Goal: Information Seeking & Learning: Check status

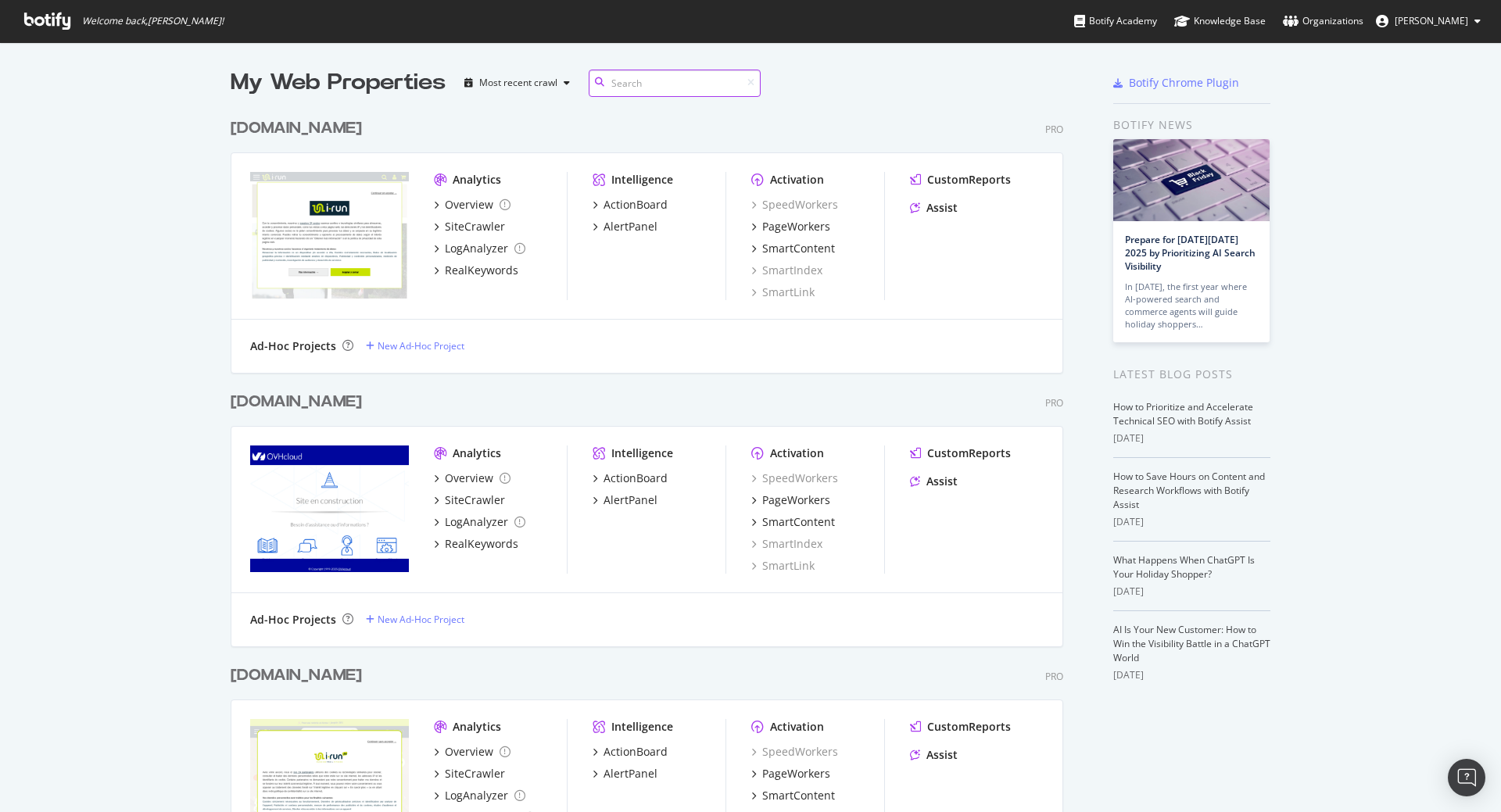
scroll to position [2335, 833]
click at [244, 129] on div "[DOMAIN_NAME]" at bounding box center [296, 129] width 131 height 23
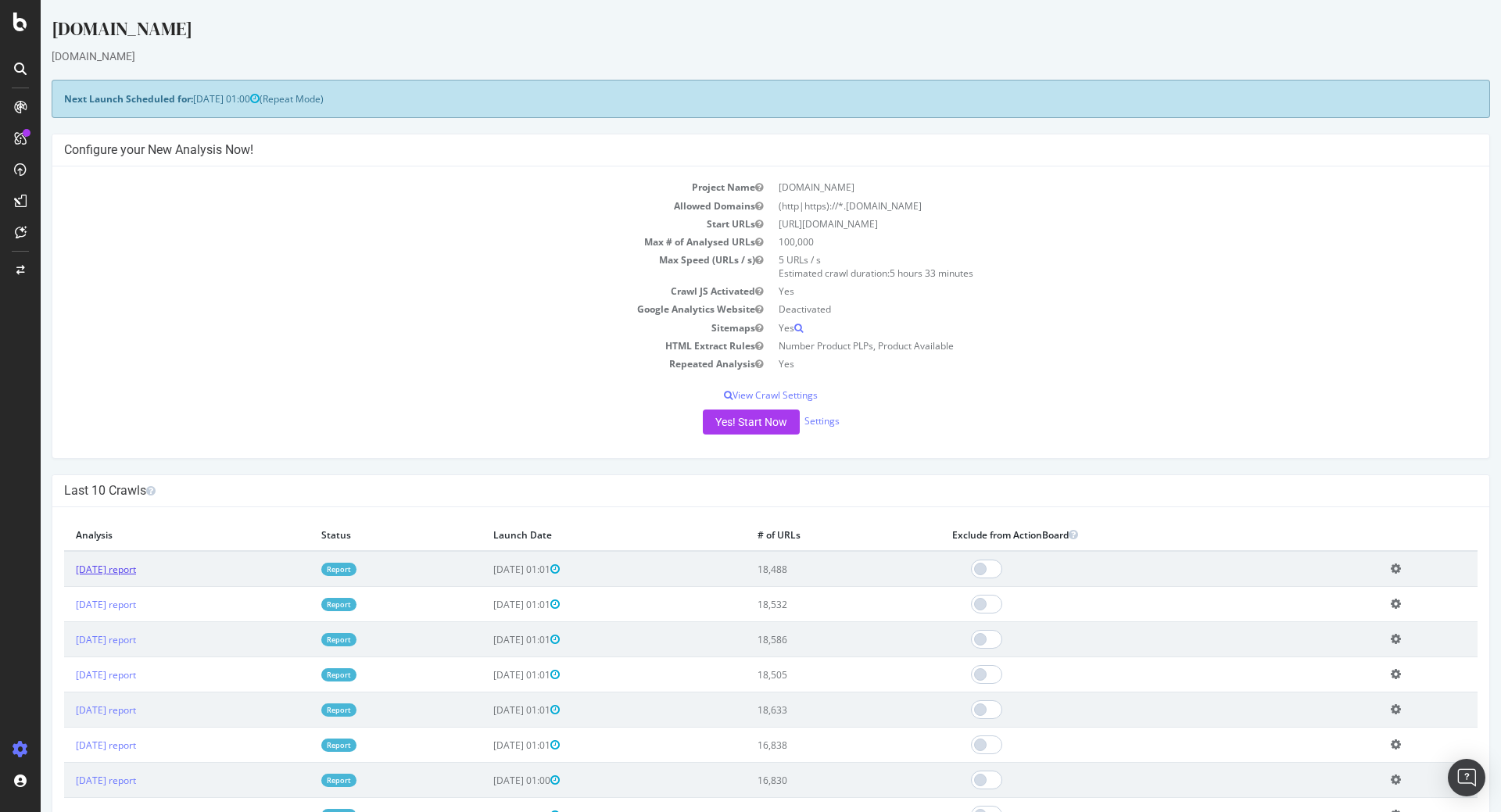
click at [136, 570] on link "2025 Sep. 25th report" at bounding box center [105, 569] width 60 height 13
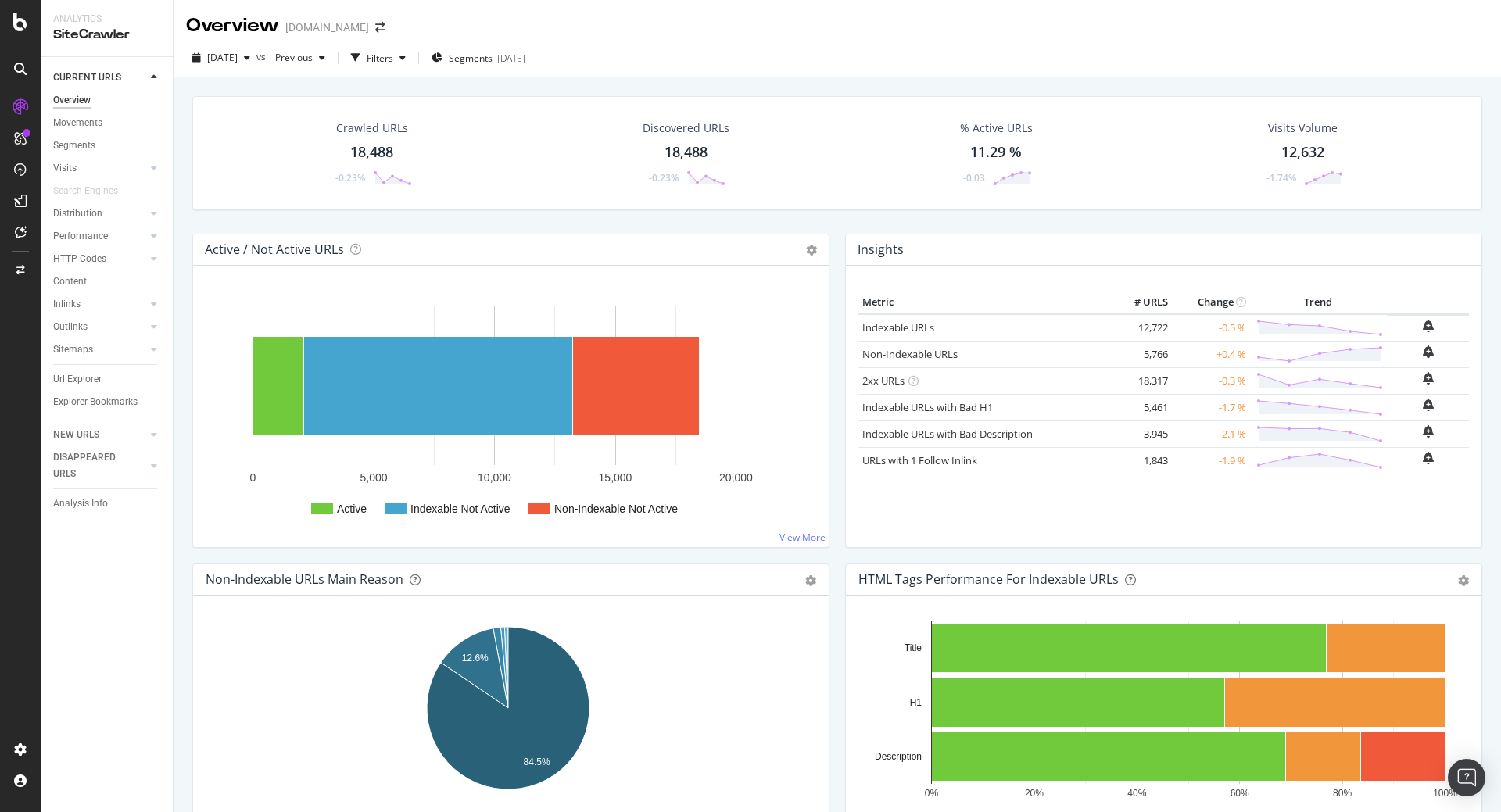
click at [20, 31] on div at bounding box center [21, 406] width 41 height 812
click at [332, 57] on div "button" at bounding box center [322, 57] width 19 height 9
click at [749, 68] on div "2025 Sep. 25th vs Previous Filters Segments 2025-08-11" at bounding box center [836, 61] width 1327 height 31
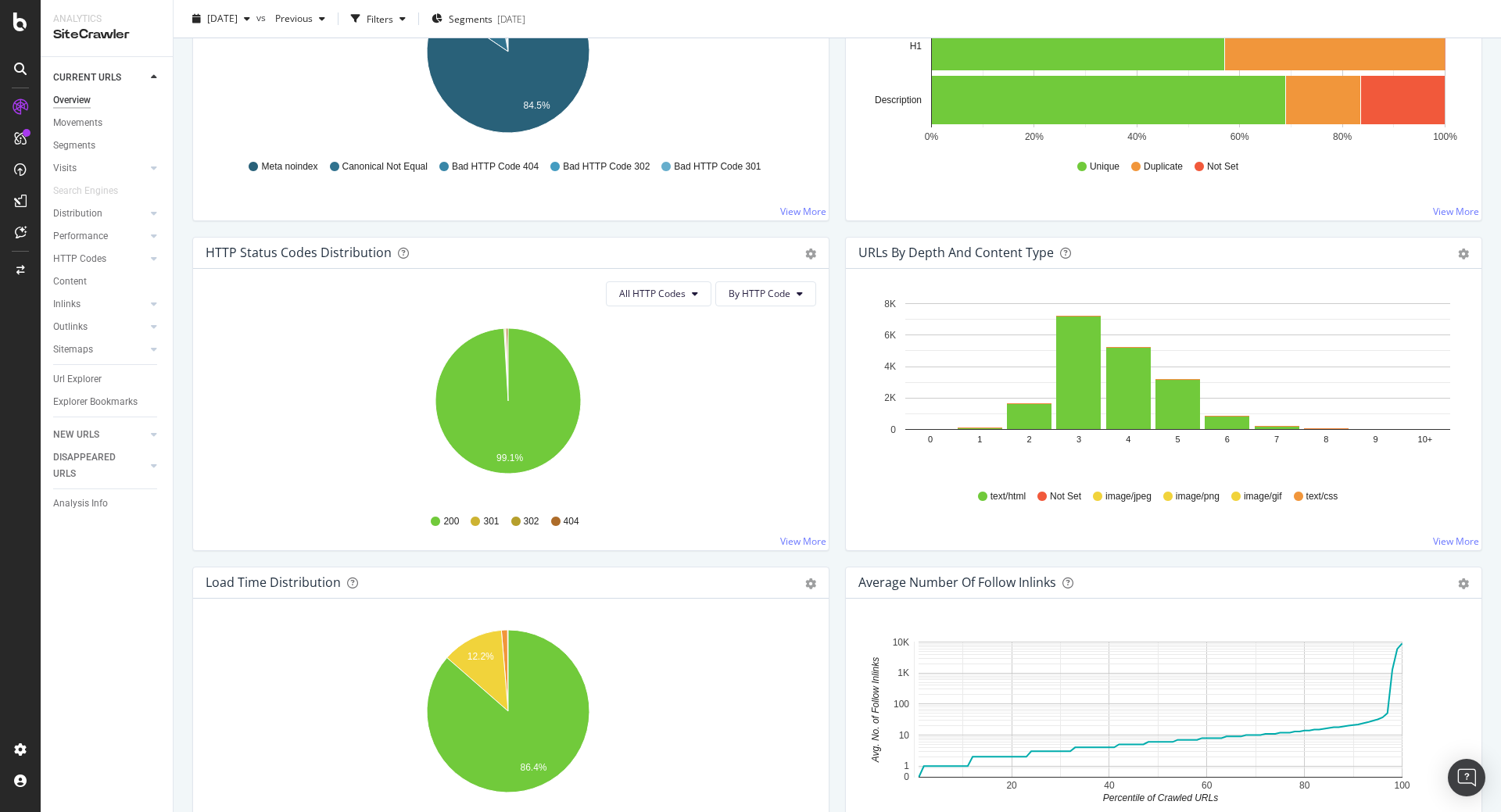
scroll to position [750, 0]
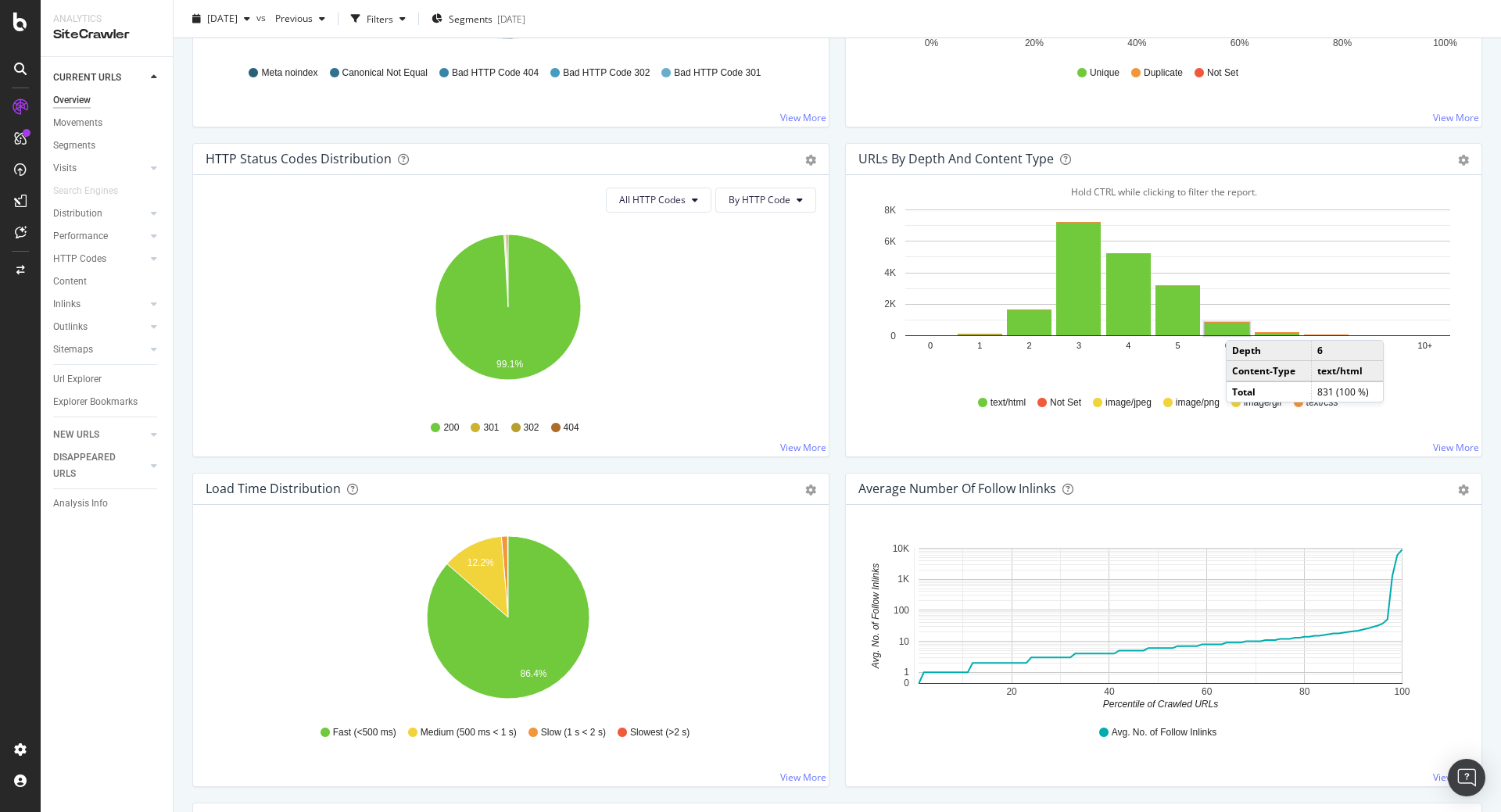
click at [1235, 324] on rect "A chart." at bounding box center [1227, 328] width 44 height 12
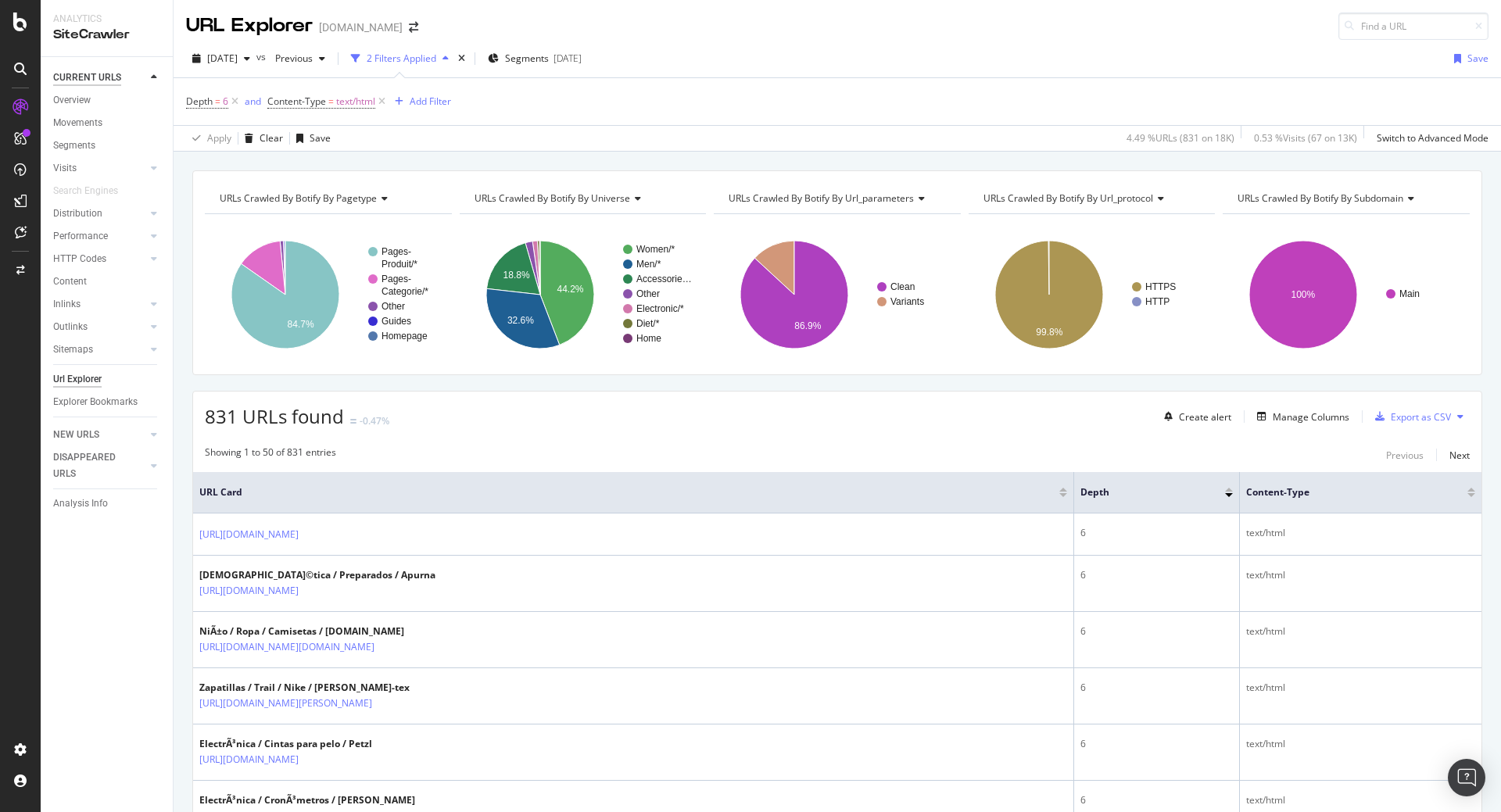
click at [85, 74] on div "CURRENT URLS" at bounding box center [87, 78] width 68 height 16
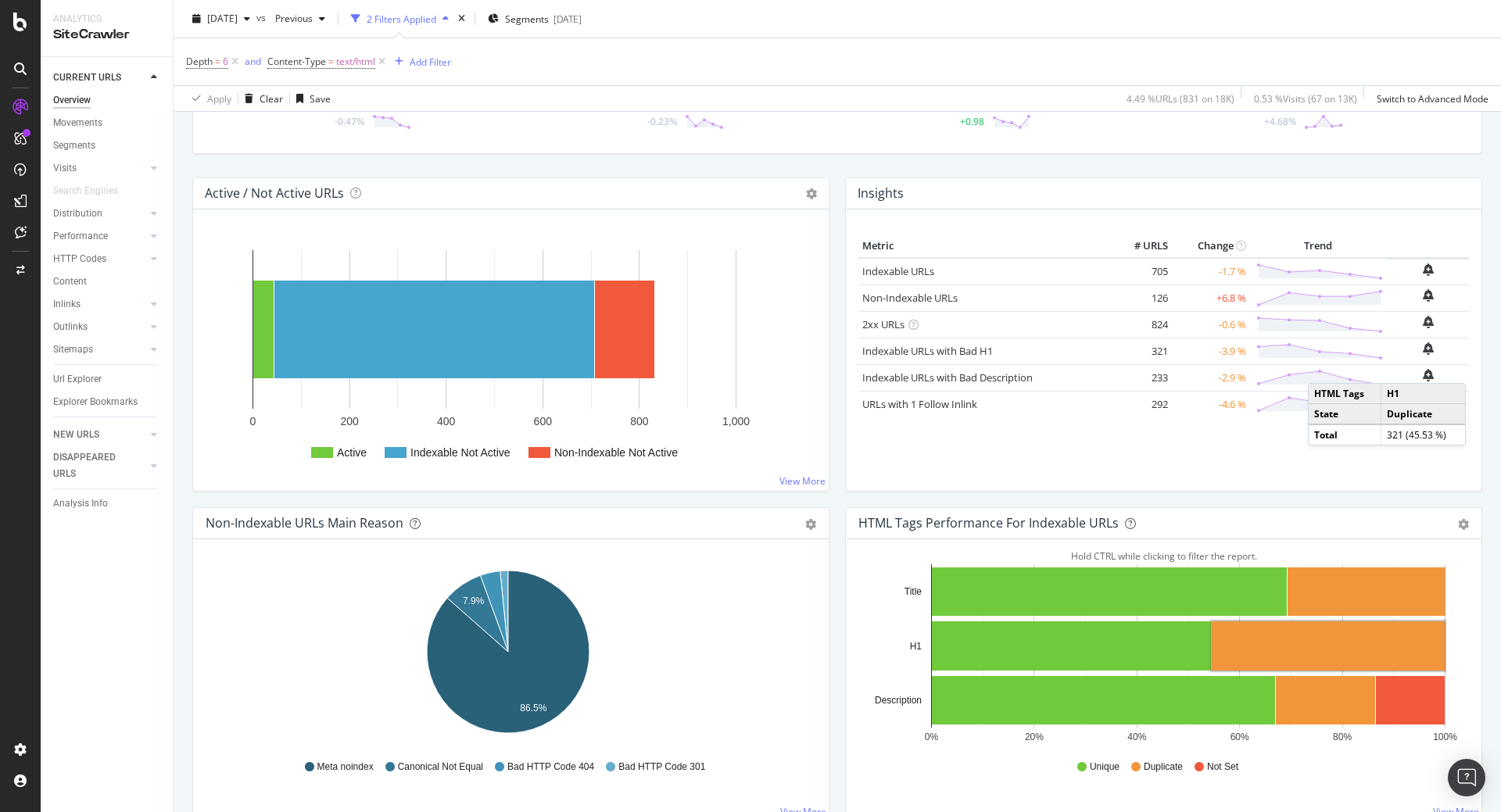
scroll to position [375, 0]
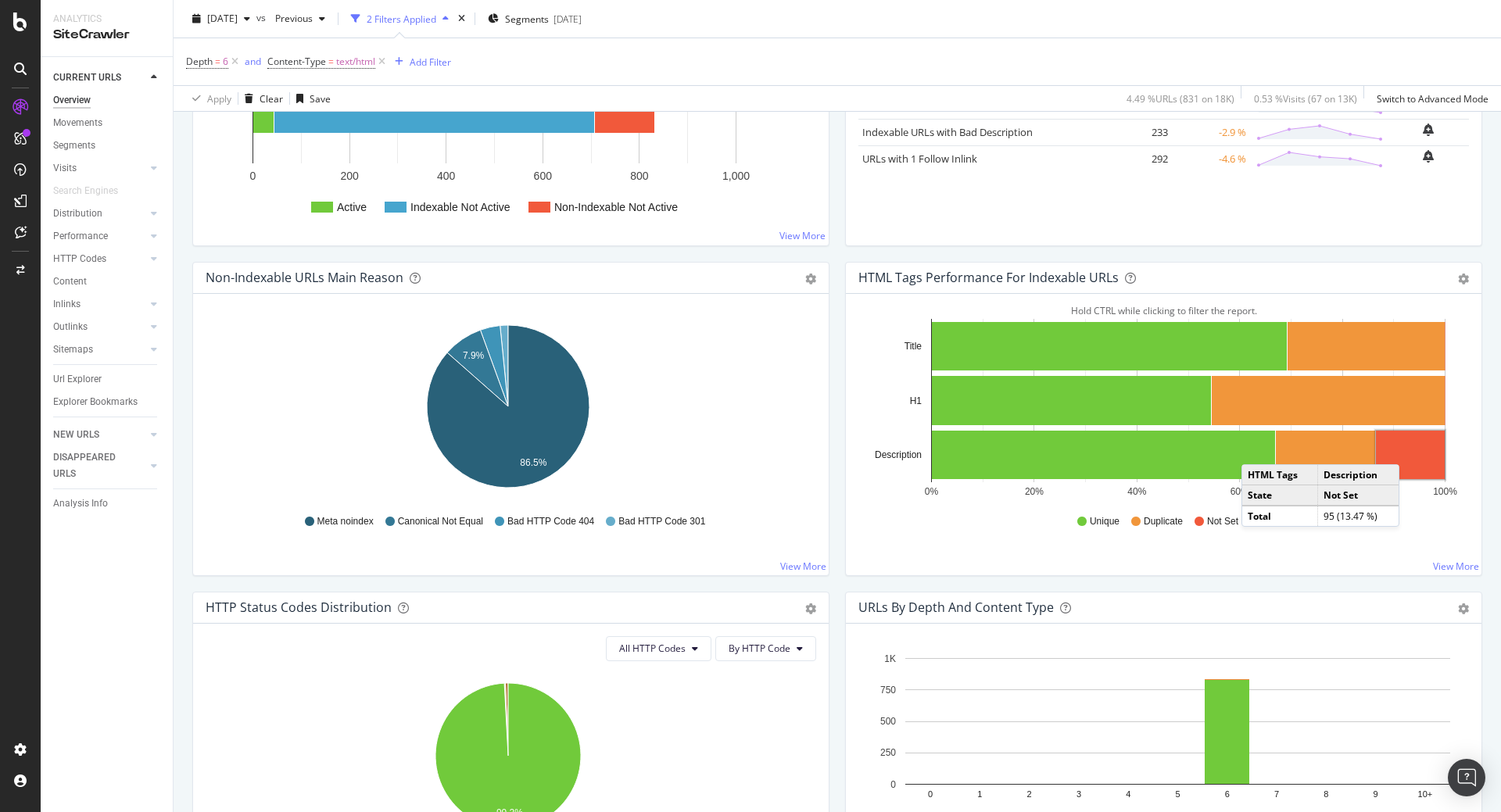
click at [1403, 449] on rect "A chart." at bounding box center [1410, 454] width 69 height 48
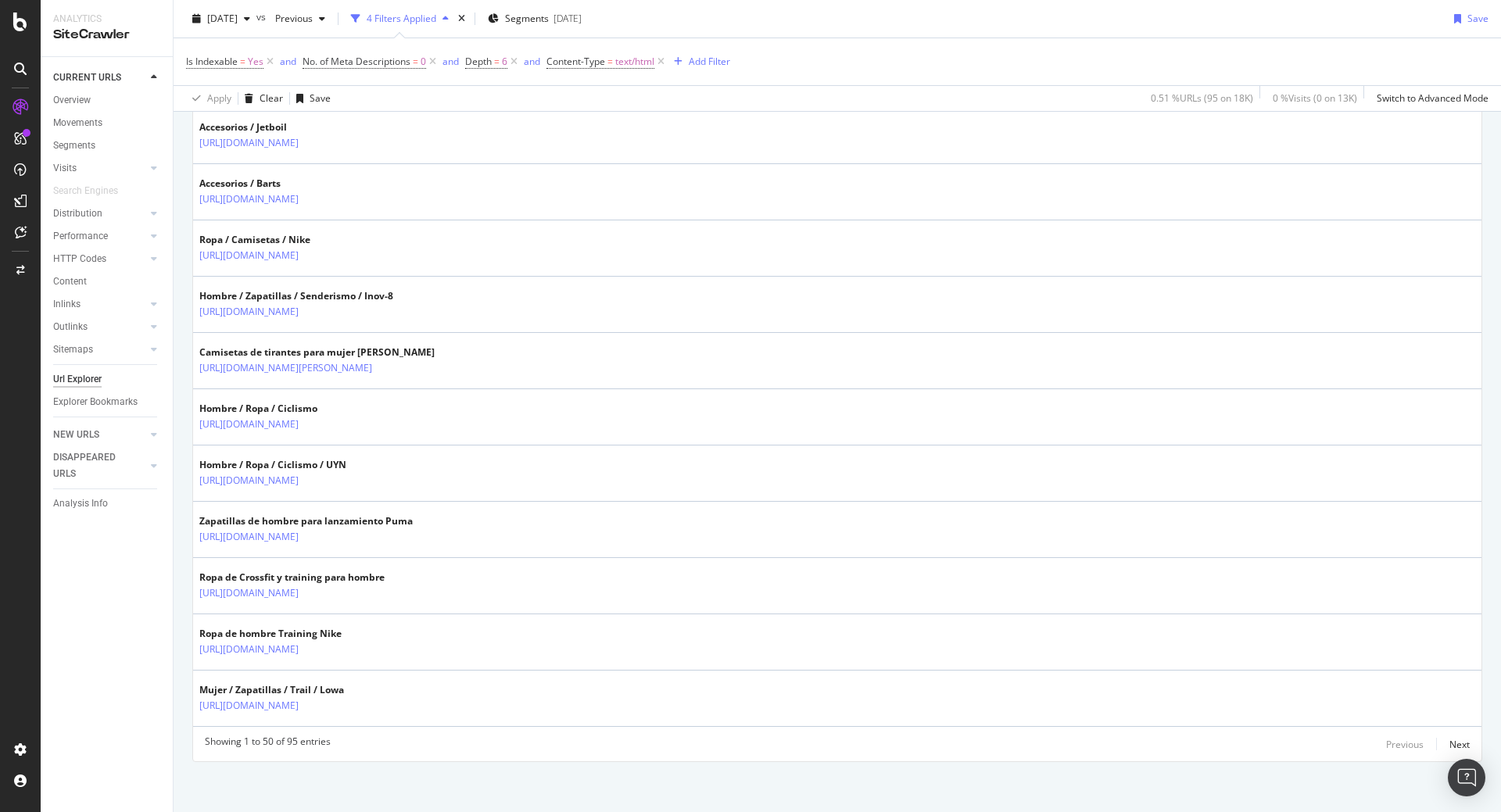
scroll to position [2603, 0]
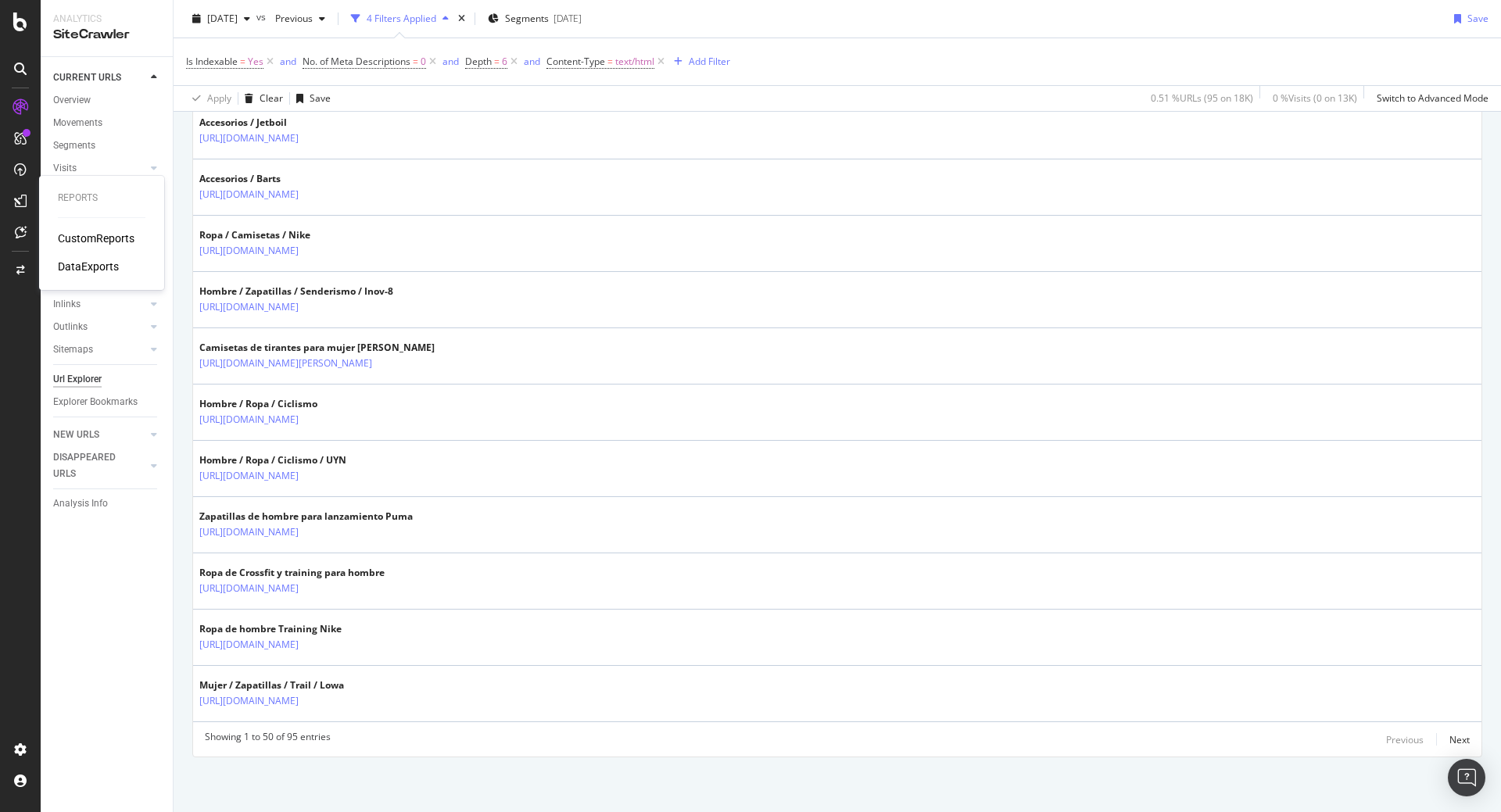
click at [109, 265] on div "DataExports" at bounding box center [88, 266] width 61 height 16
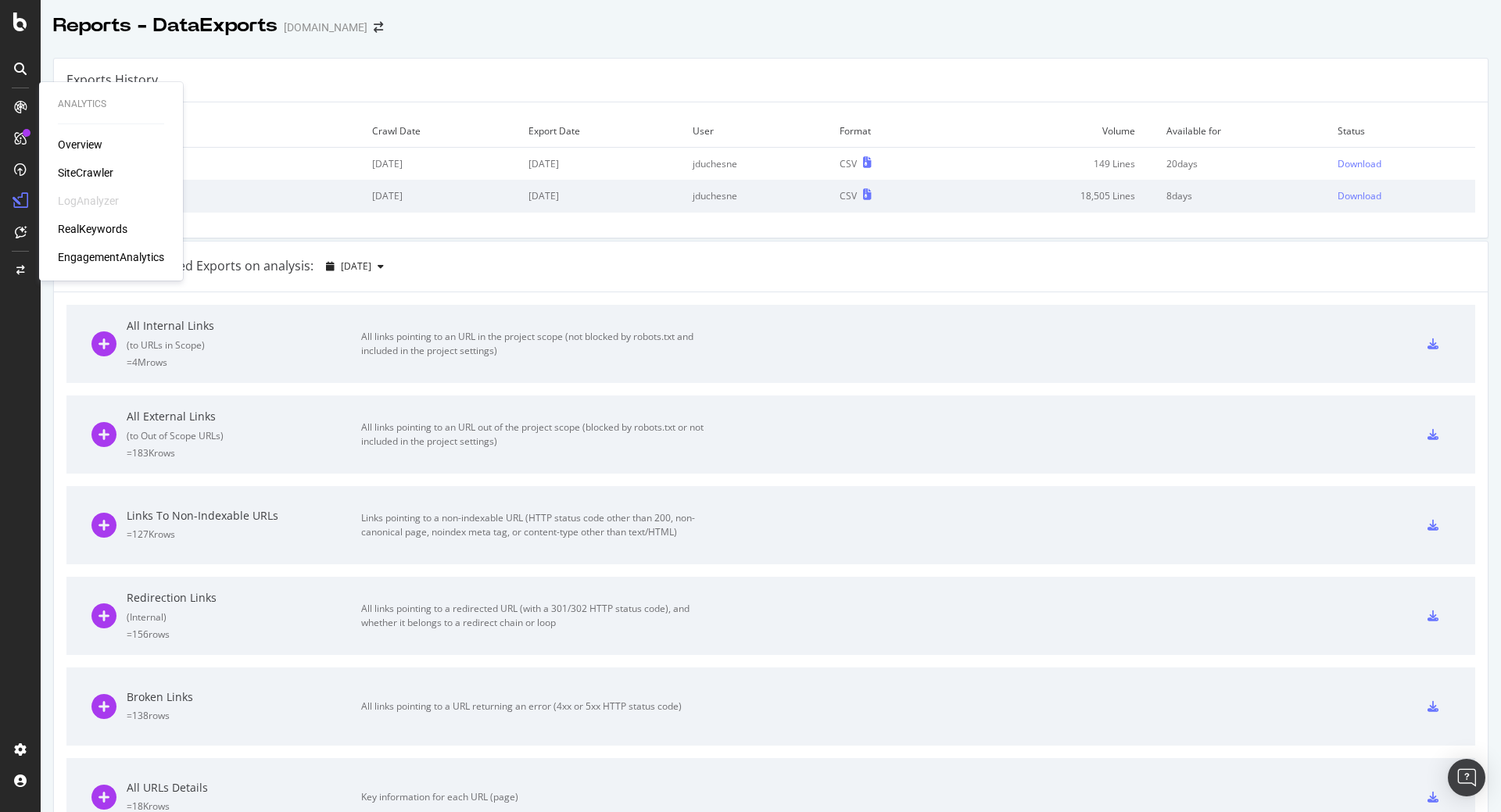
click at [98, 173] on div "SiteCrawler" at bounding box center [85, 172] width 56 height 16
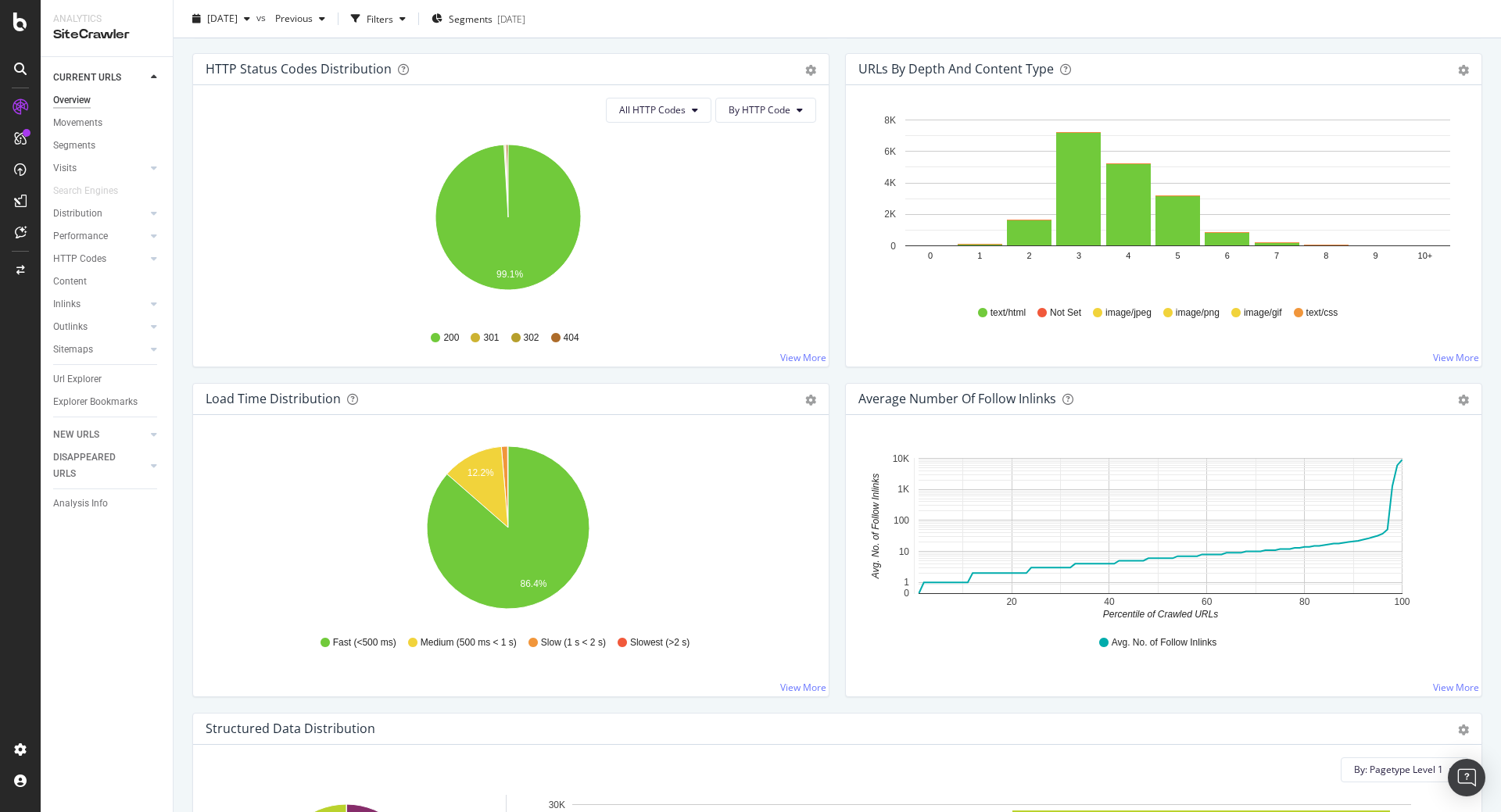
scroll to position [798, 0]
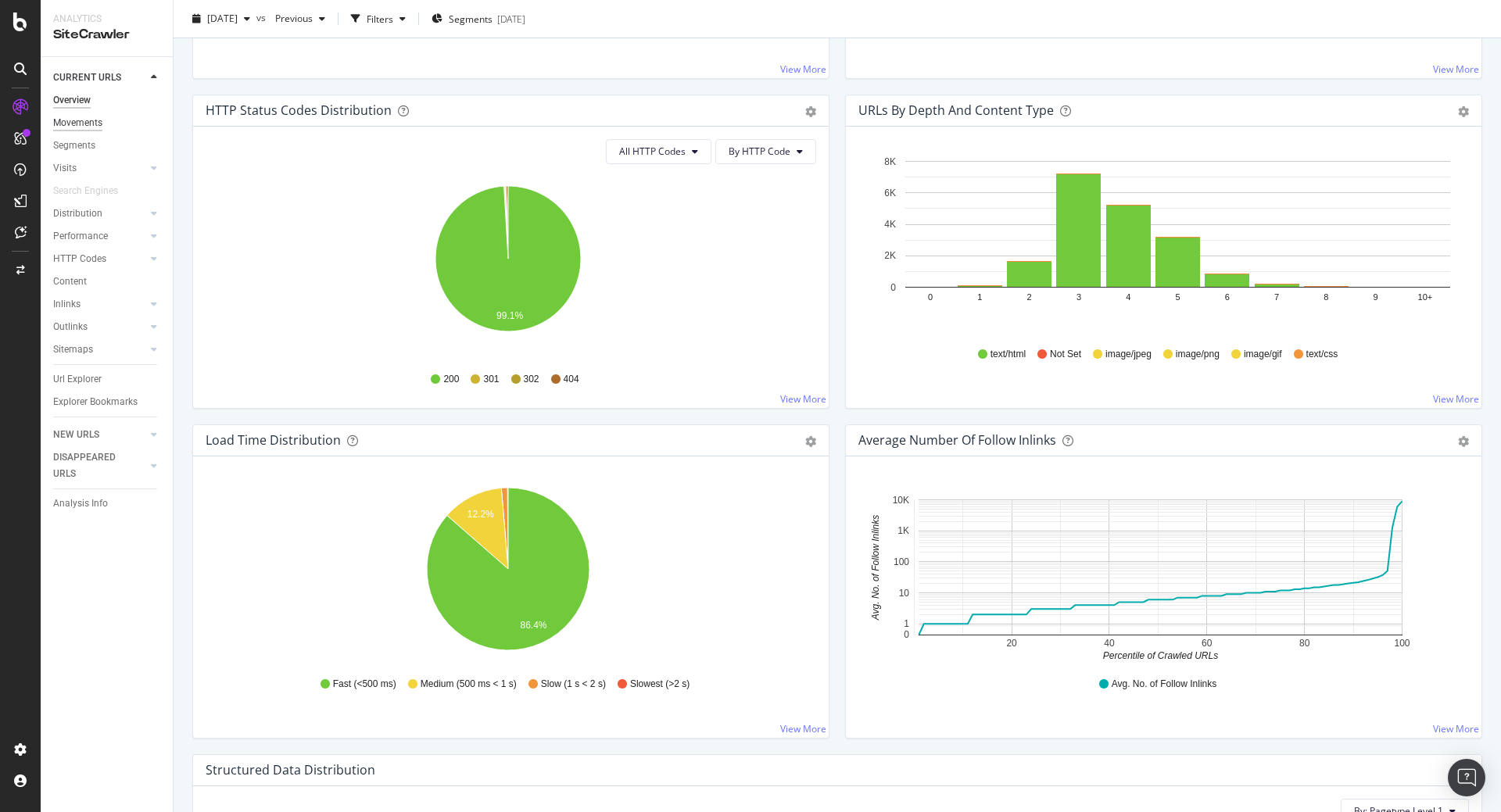
click at [76, 117] on div "Movements" at bounding box center [78, 123] width 49 height 16
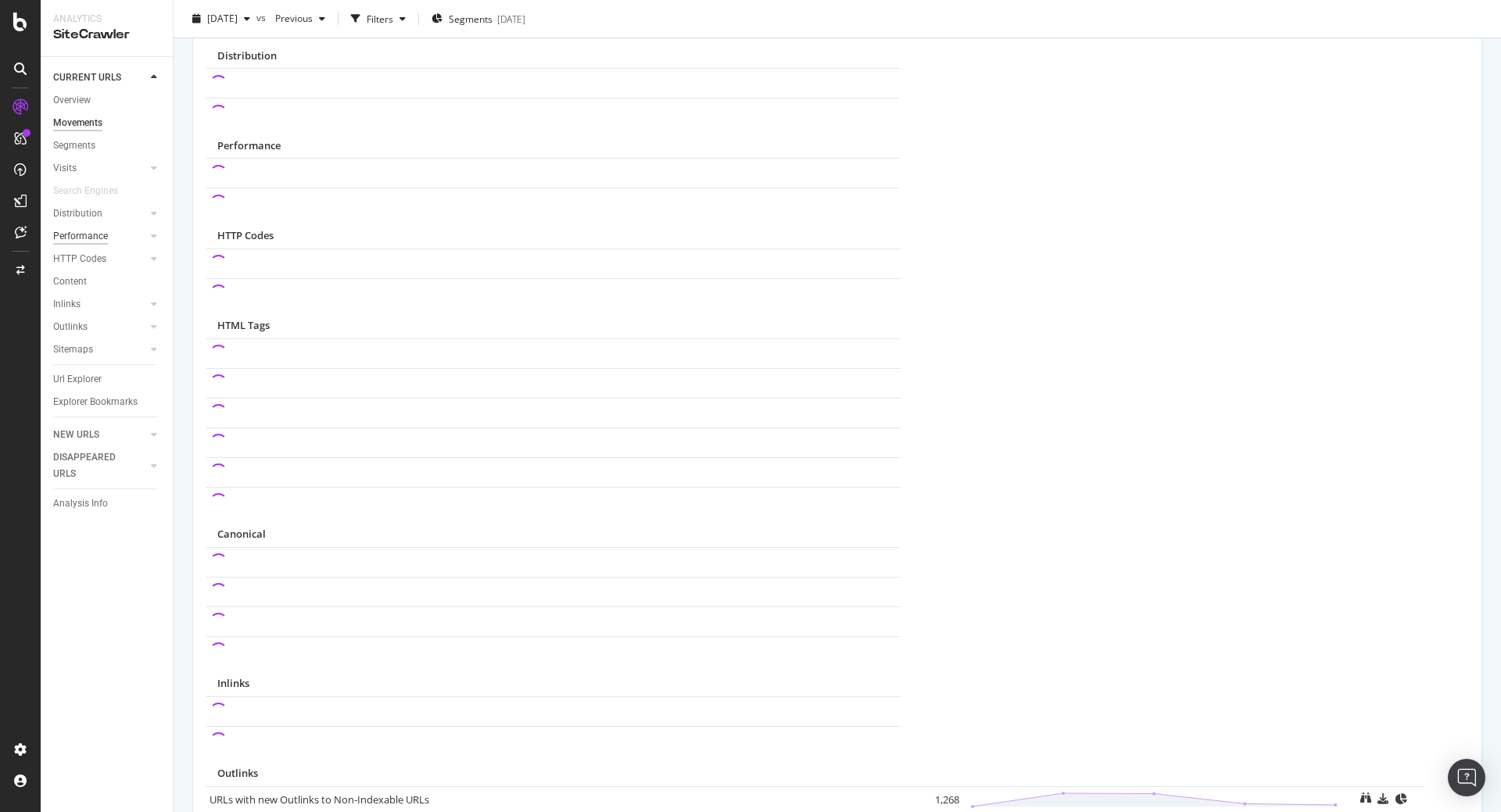
click at [102, 231] on div "Performance" at bounding box center [80, 236] width 55 height 16
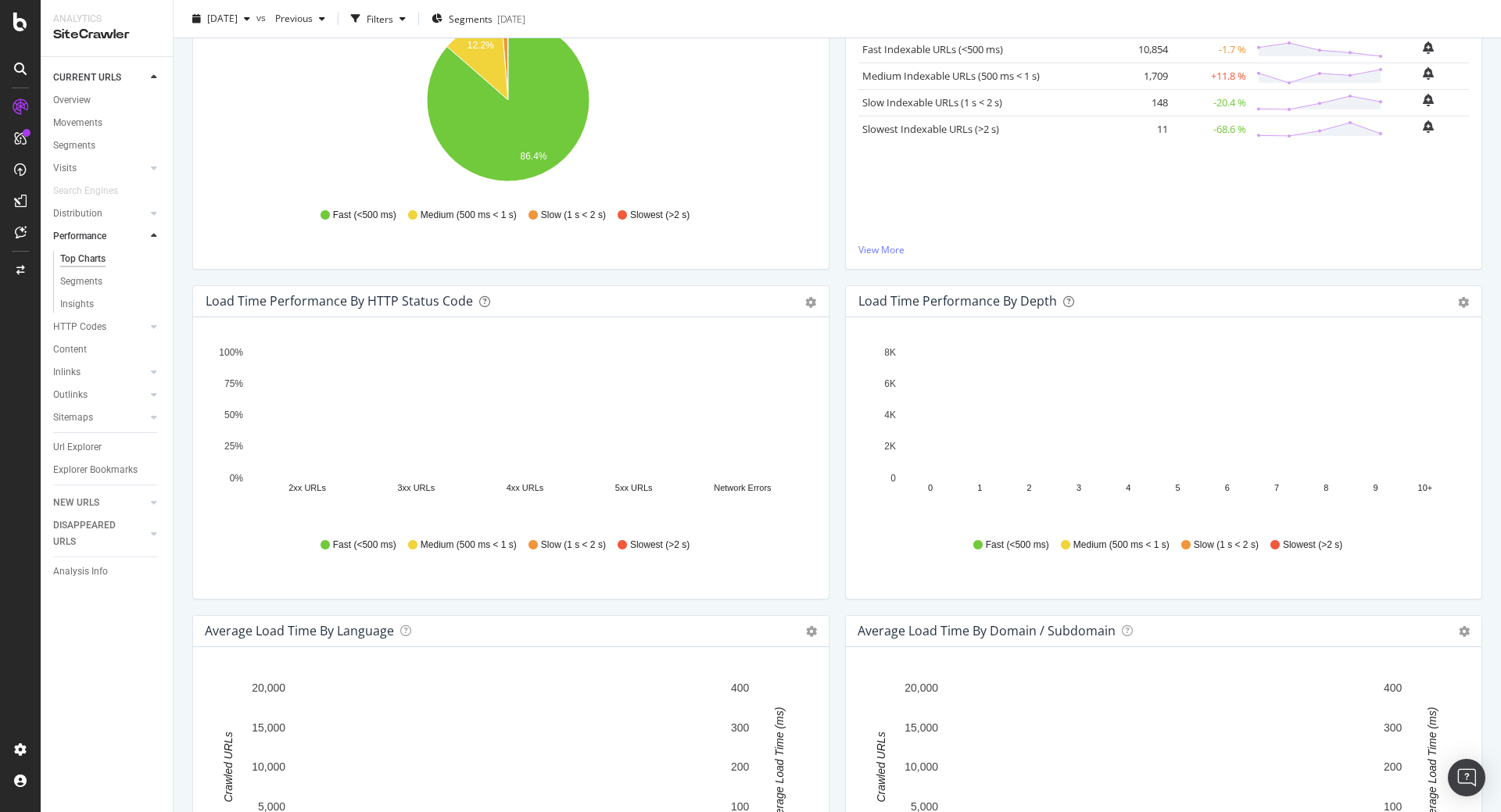
scroll to position [281, 0]
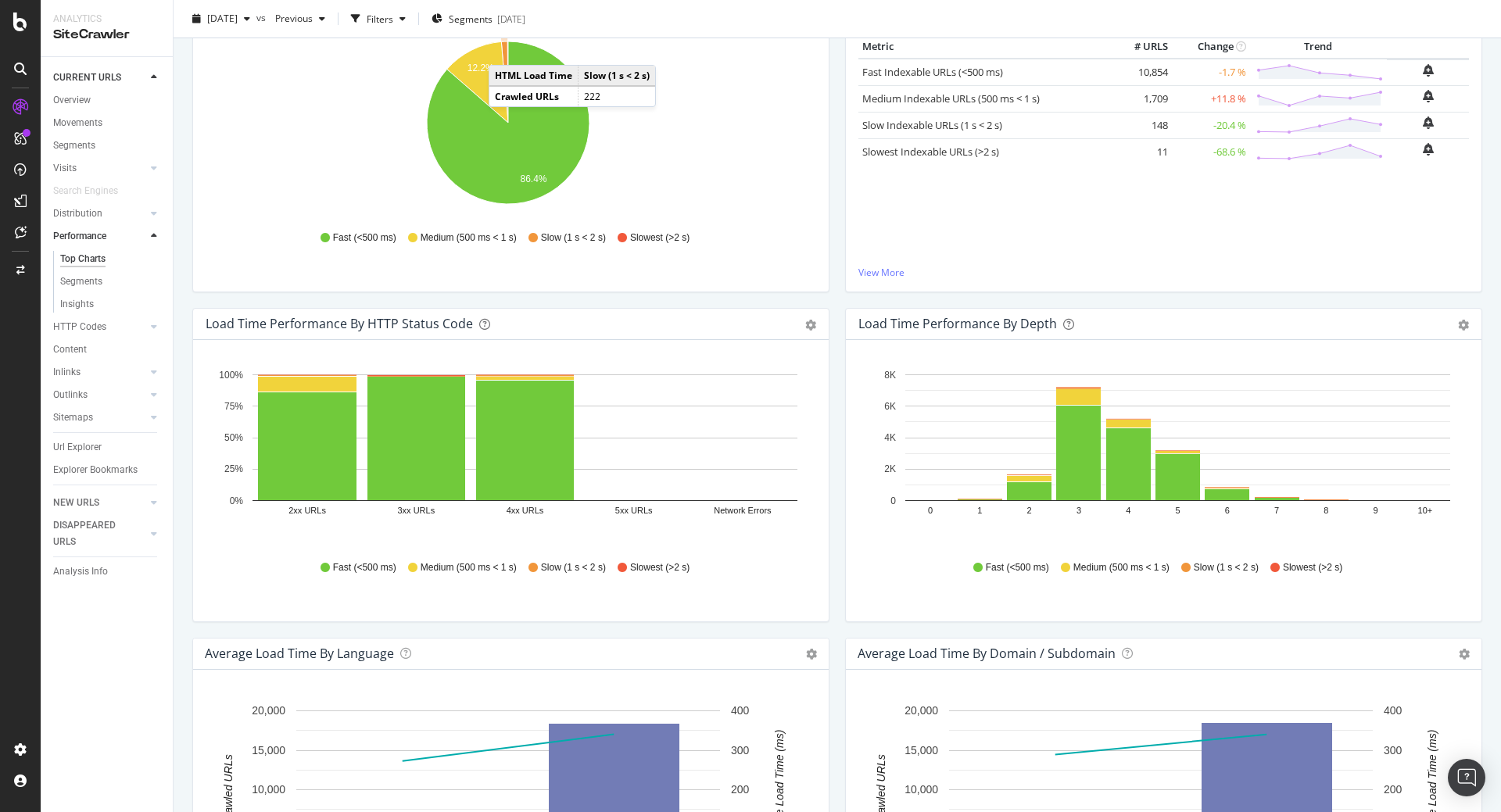
click at [504, 49] on icon "A chart." at bounding box center [505, 81] width 7 height 81
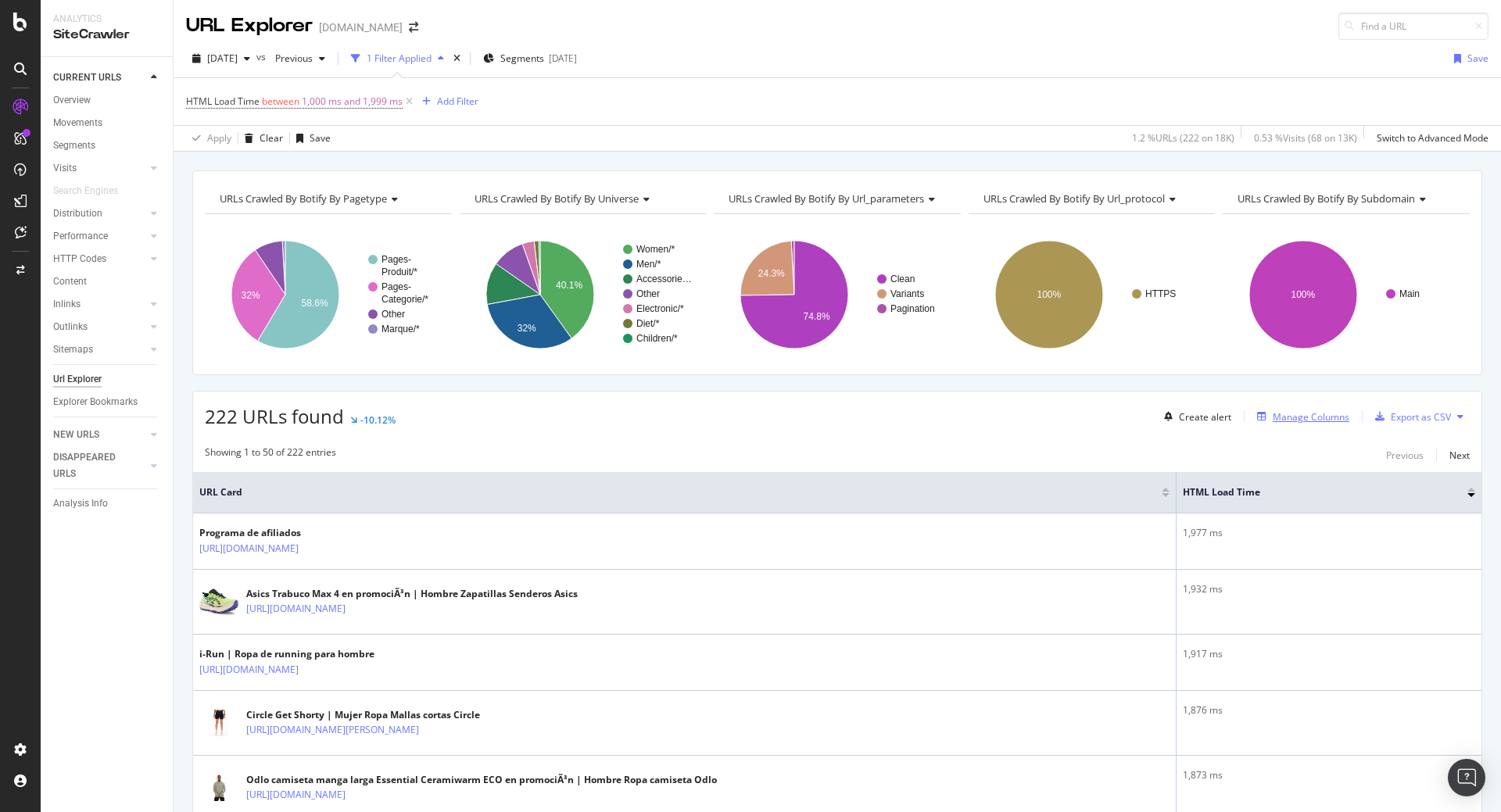
click at [1312, 420] on div "Manage Columns" at bounding box center [1311, 417] width 76 height 13
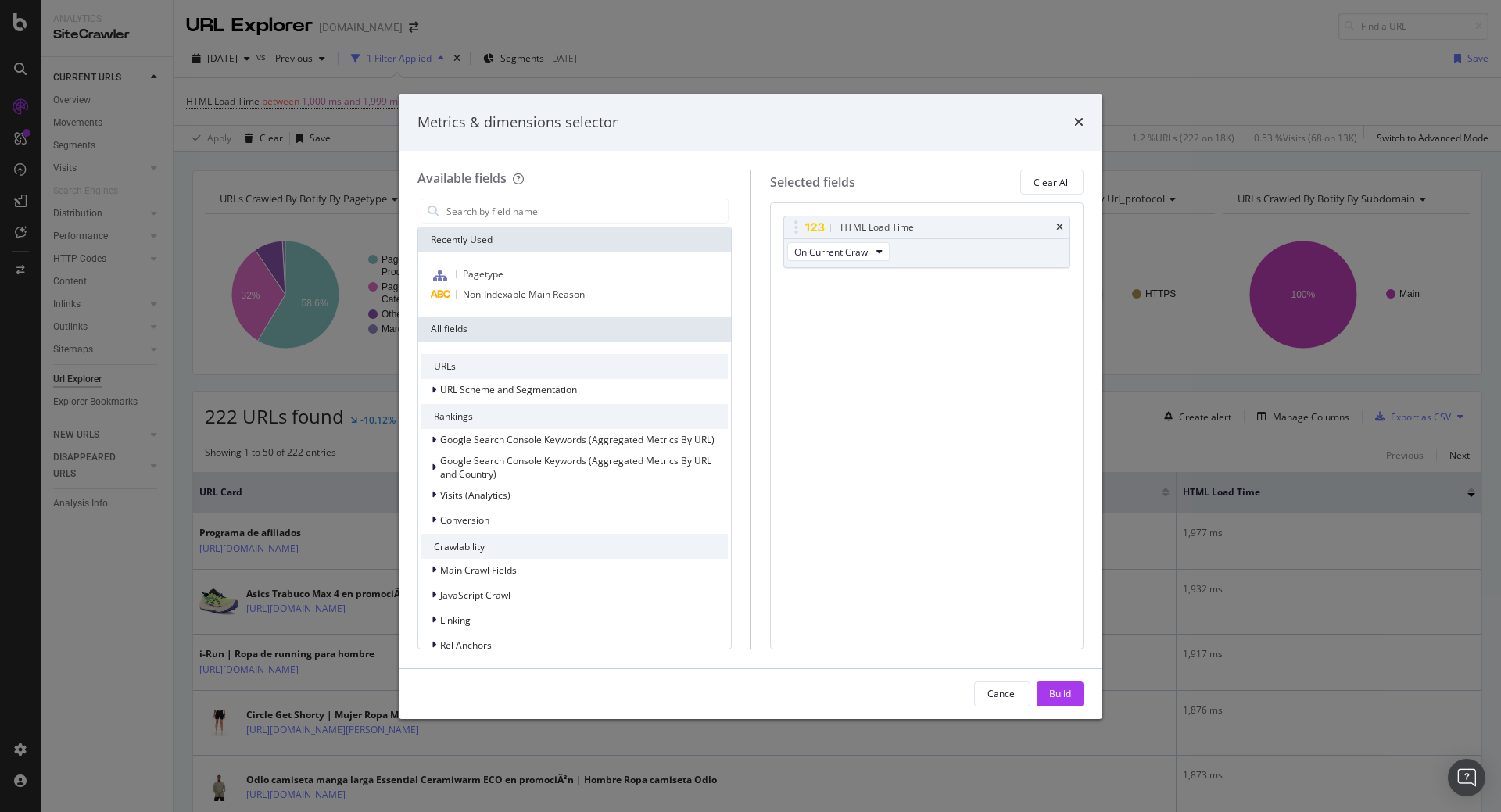
click at [1083, 123] on div "Metrics & dimensions selector" at bounding box center [750, 122] width 703 height 57
click at [1073, 120] on div "Metrics & dimensions selector" at bounding box center [751, 122] width 666 height 21
click at [1078, 118] on icon "times" at bounding box center [1078, 121] width 9 height 12
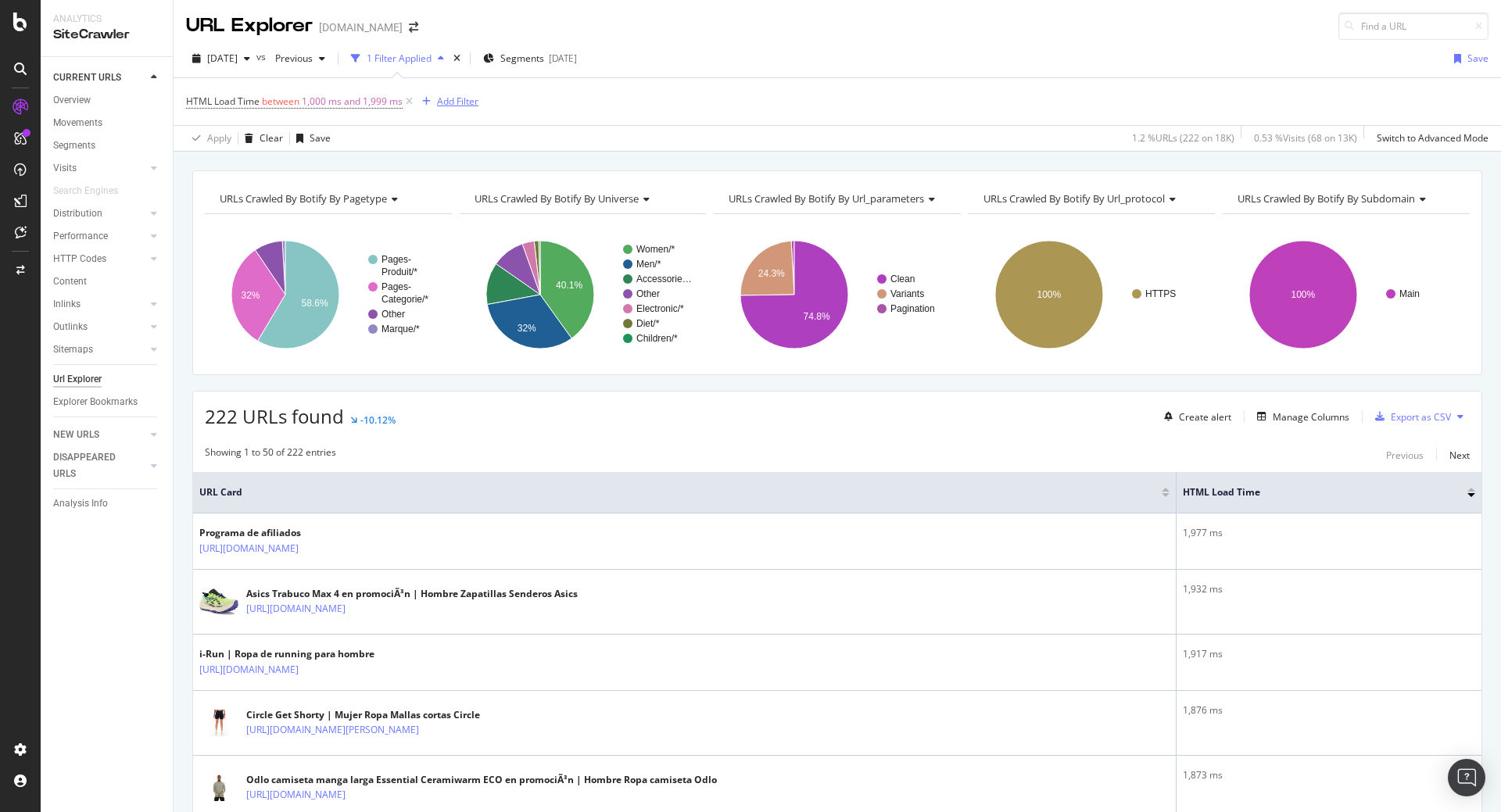
click at [464, 95] on div "Add Filter" at bounding box center [457, 101] width 41 height 13
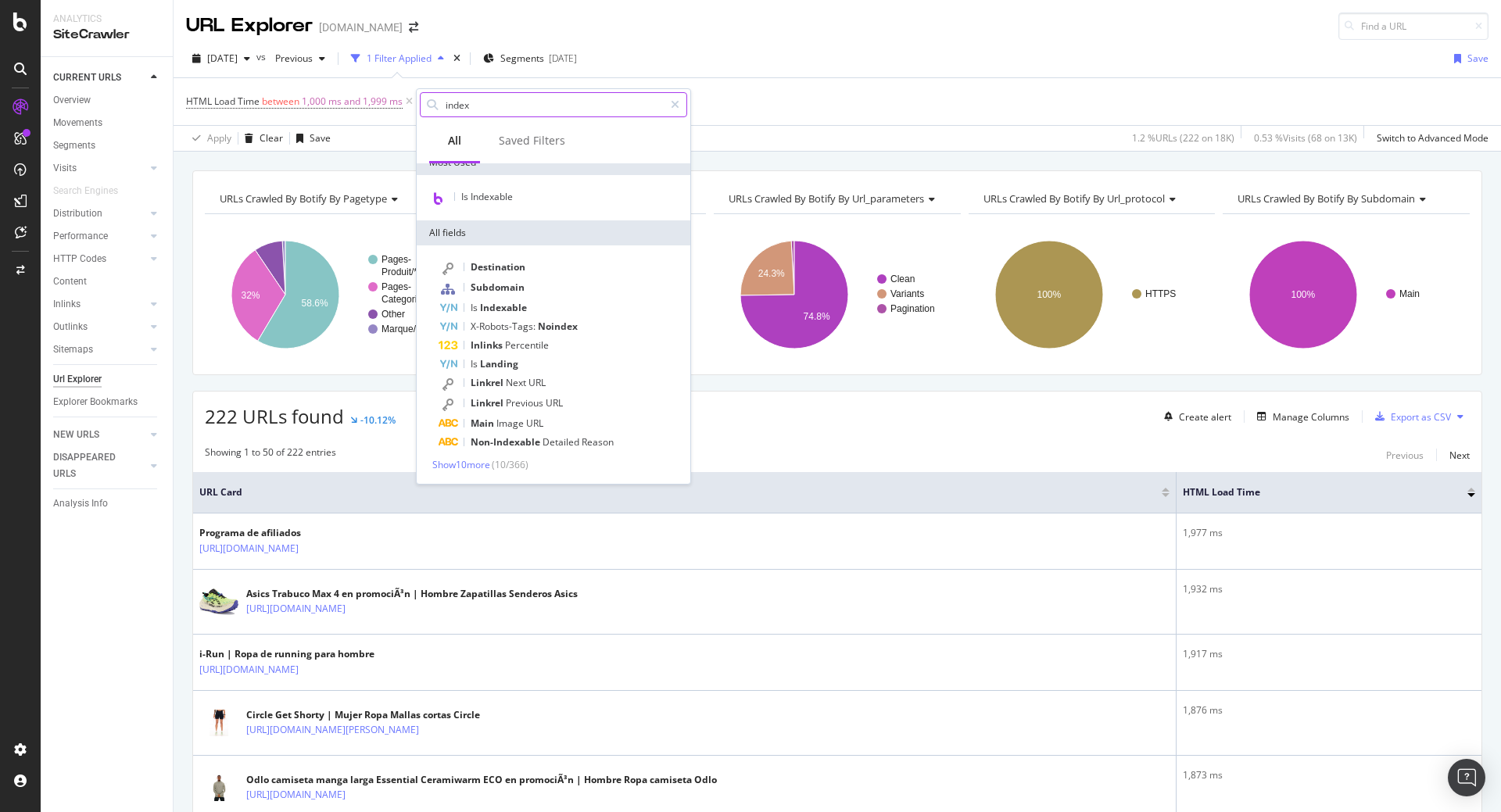
scroll to position [75, 0]
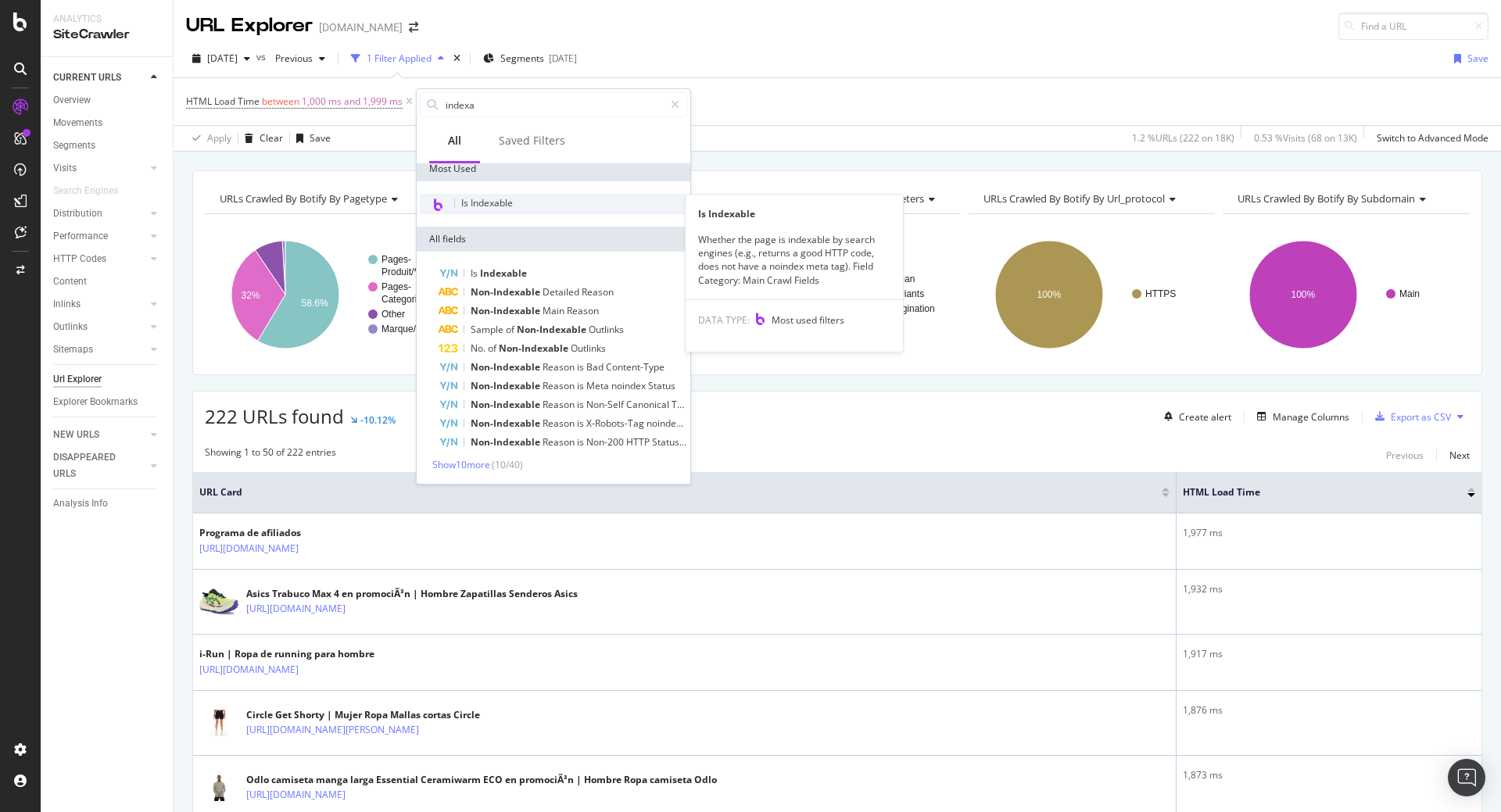
type input "indexa"
click at [520, 199] on div "Is Indexable" at bounding box center [553, 203] width 268 height 21
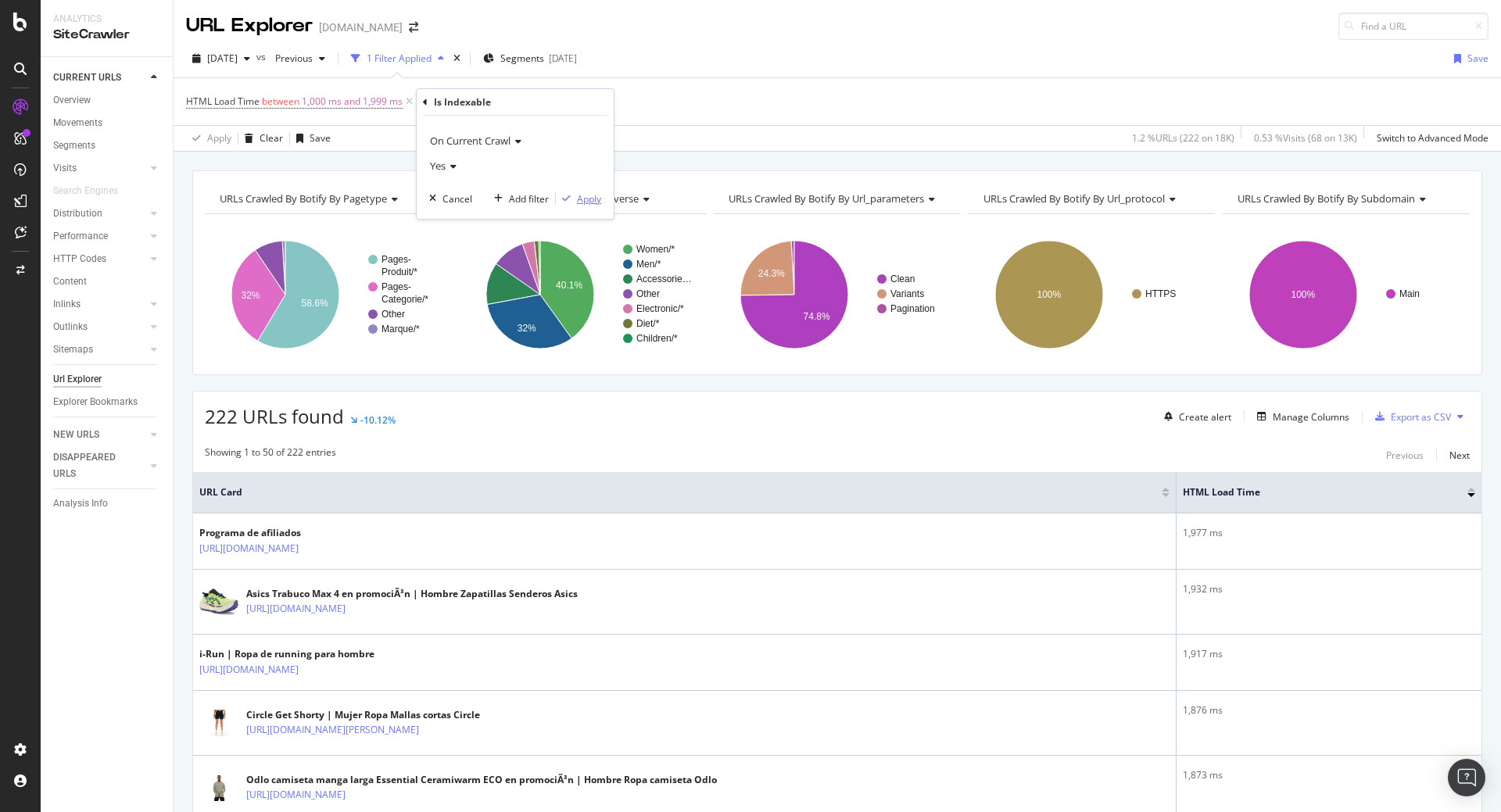
click at [595, 199] on div "Apply" at bounding box center [589, 198] width 25 height 13
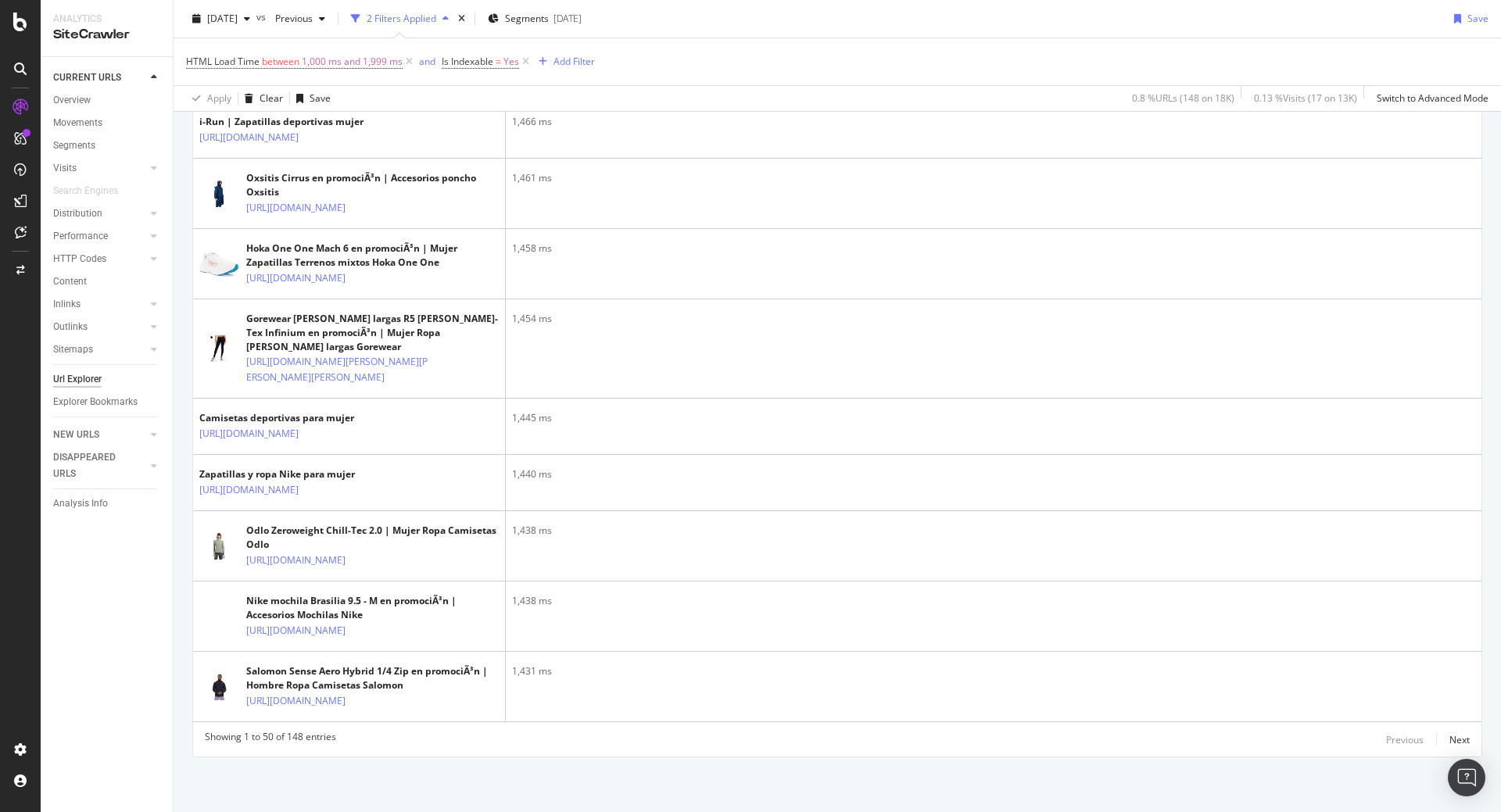
scroll to position [3922, 0]
click at [1449, 731] on div "Next" at bounding box center [1459, 739] width 21 height 17
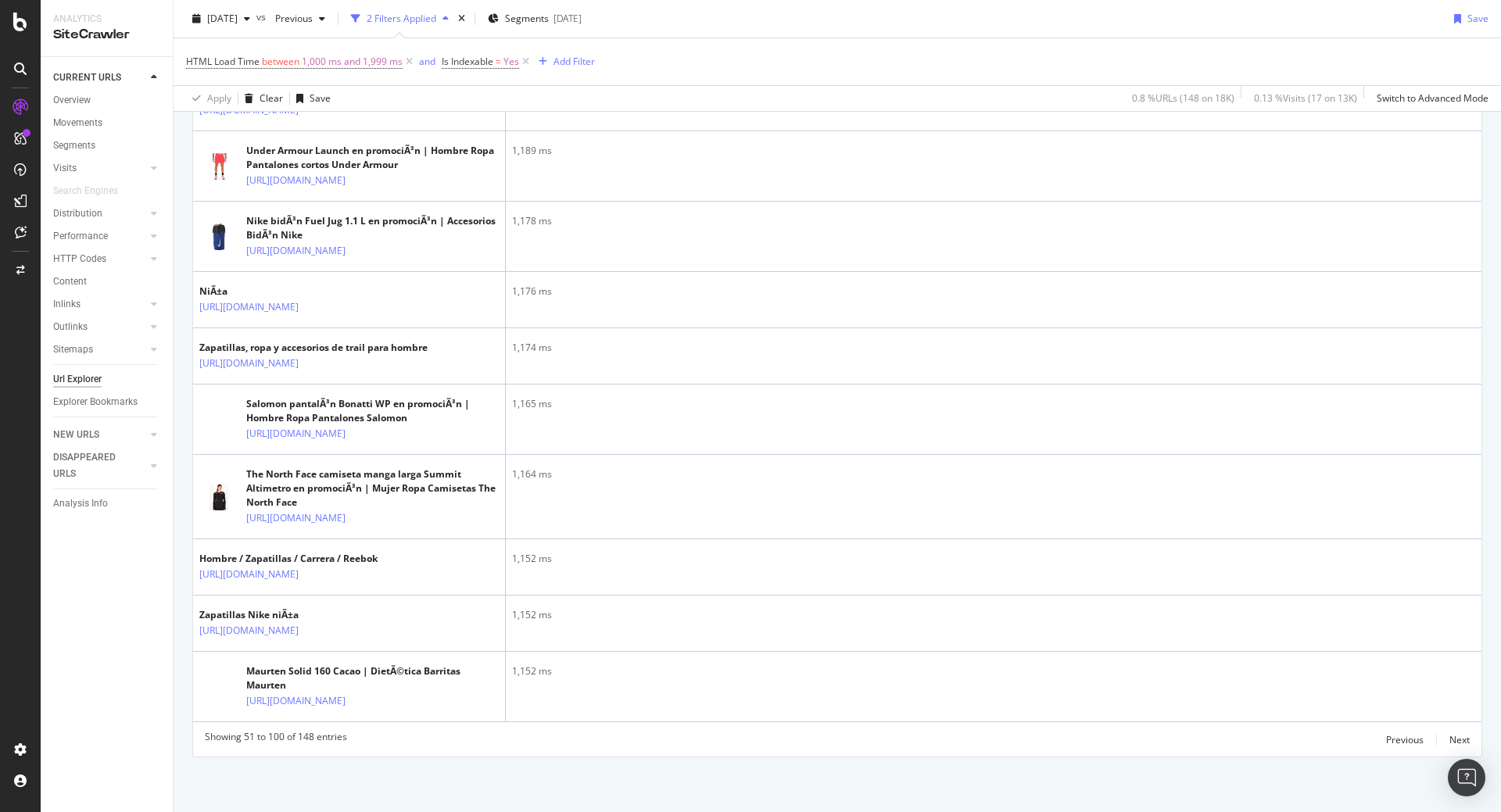
scroll to position [3173, 0]
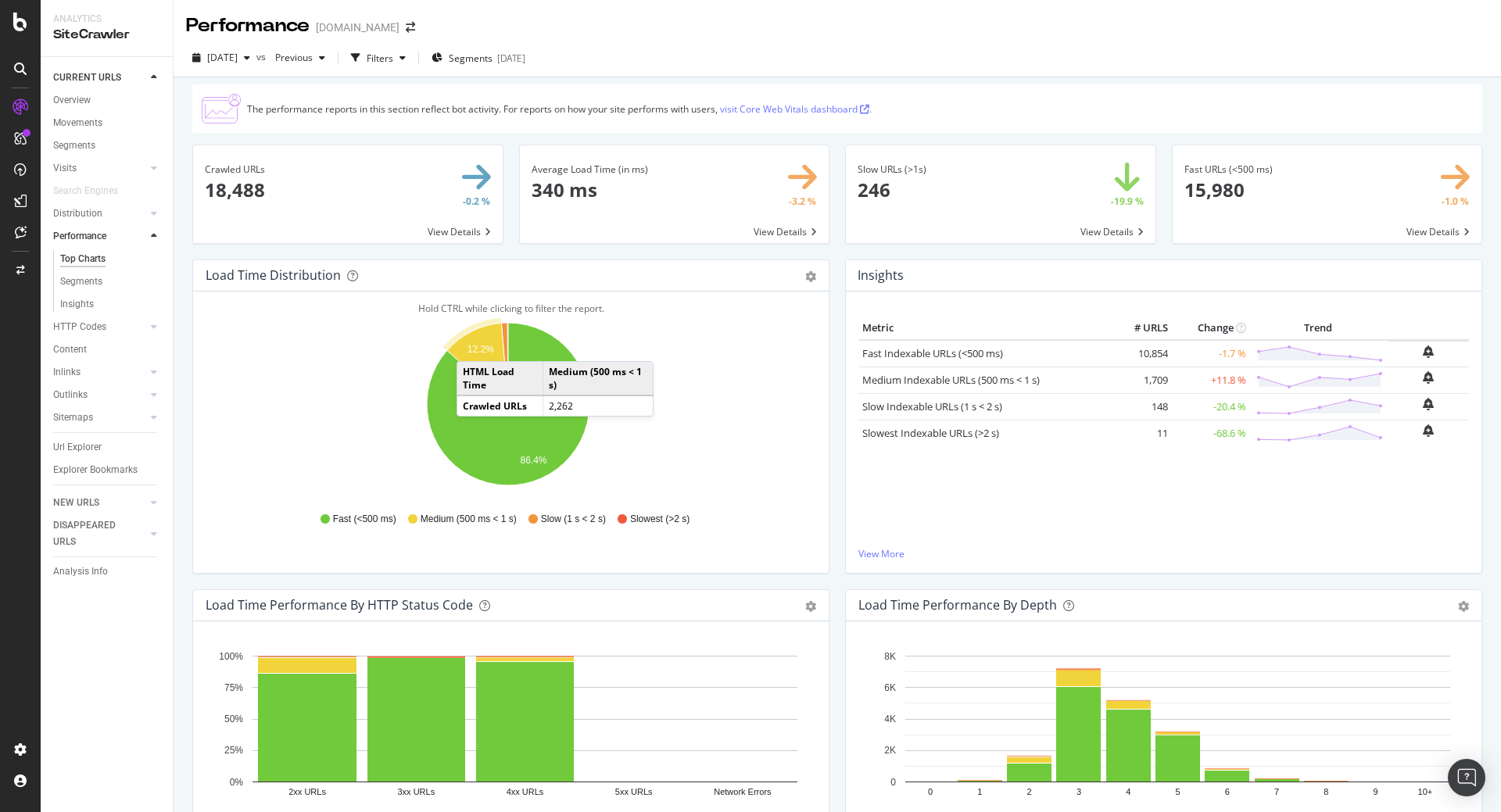
click at [472, 345] on text "12.2%" at bounding box center [481, 349] width 26 height 11
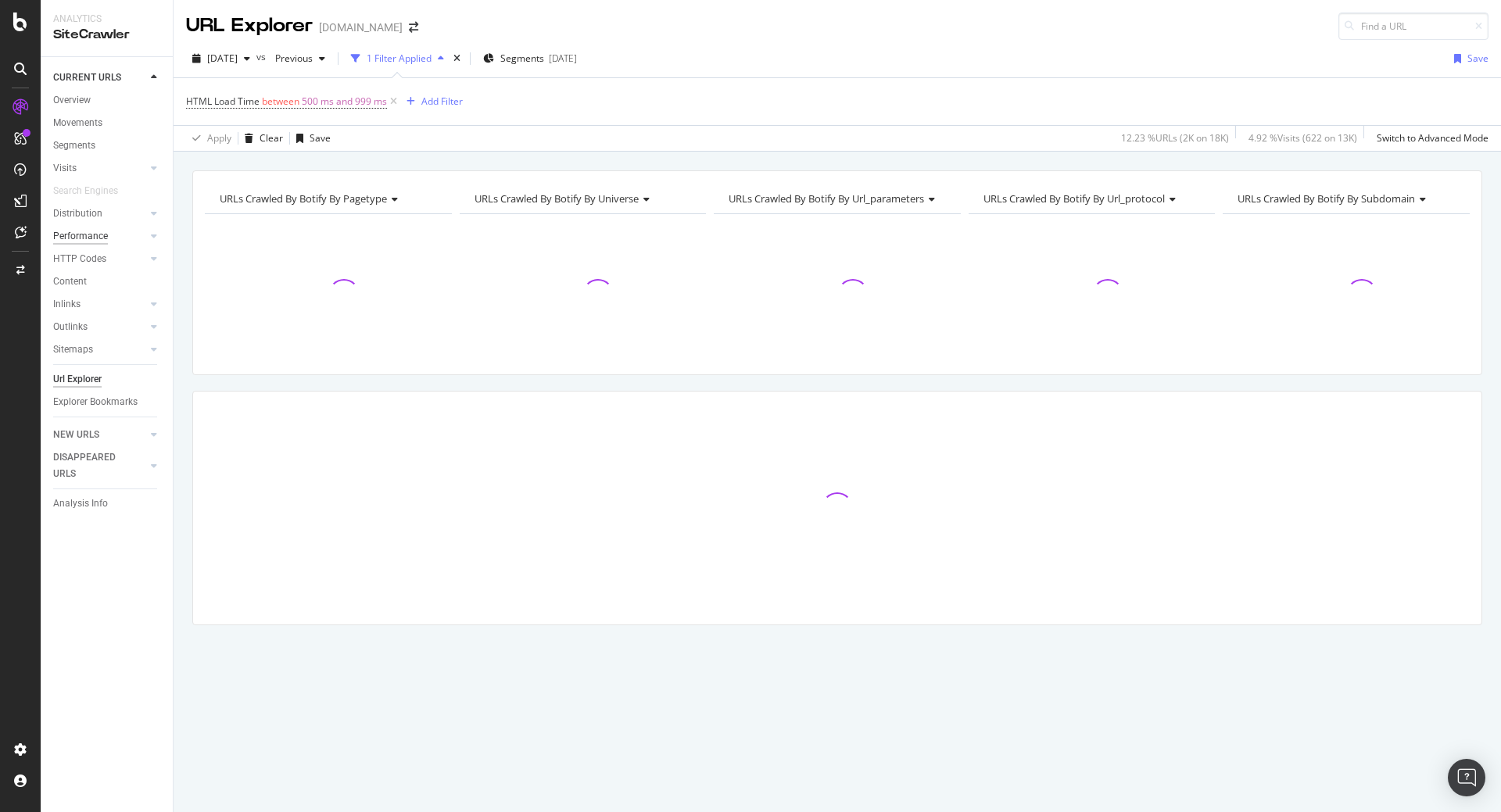
click at [96, 235] on div "Performance" at bounding box center [80, 236] width 55 height 16
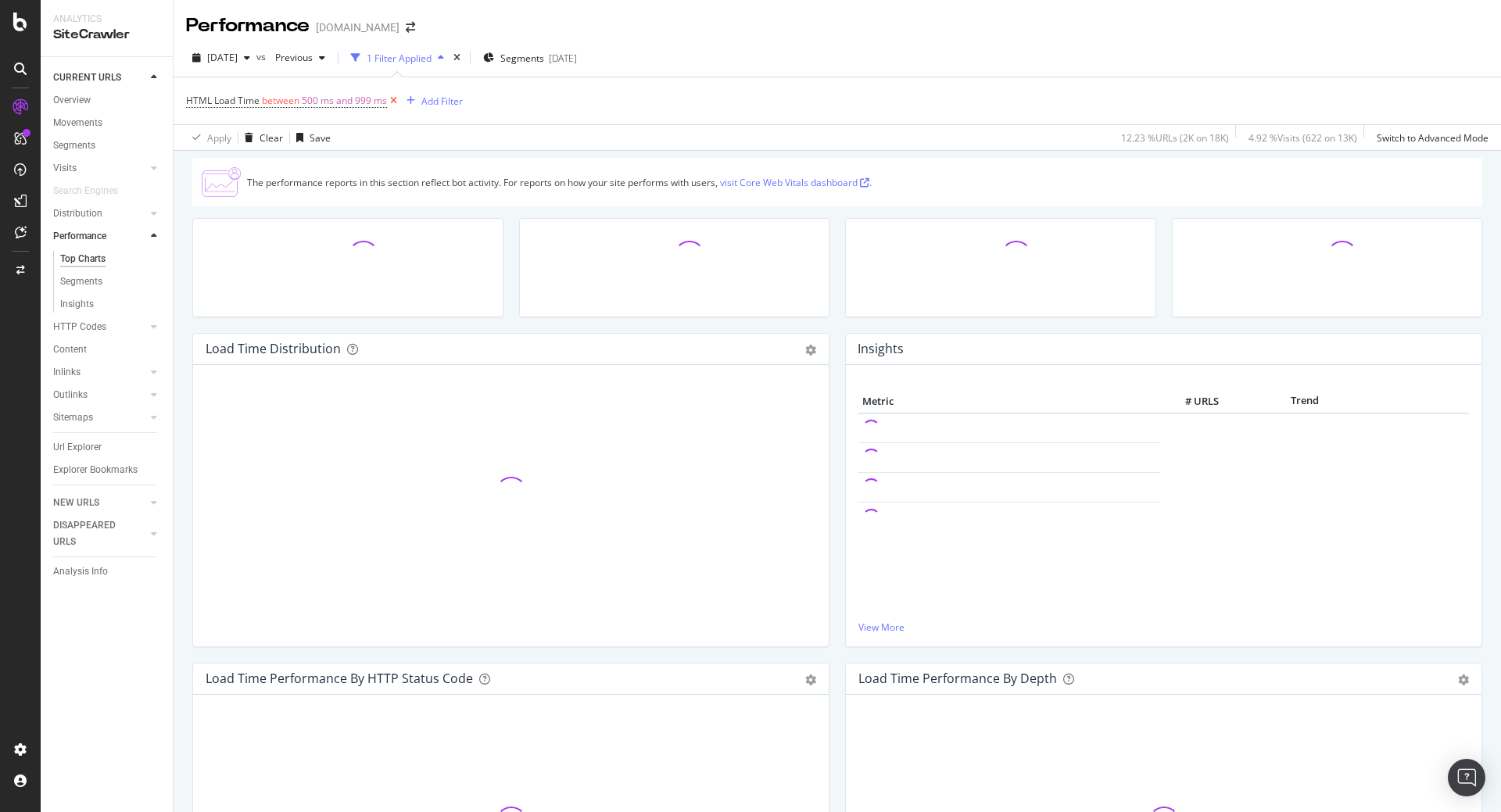
click at [396, 96] on icon at bounding box center [393, 100] width 13 height 16
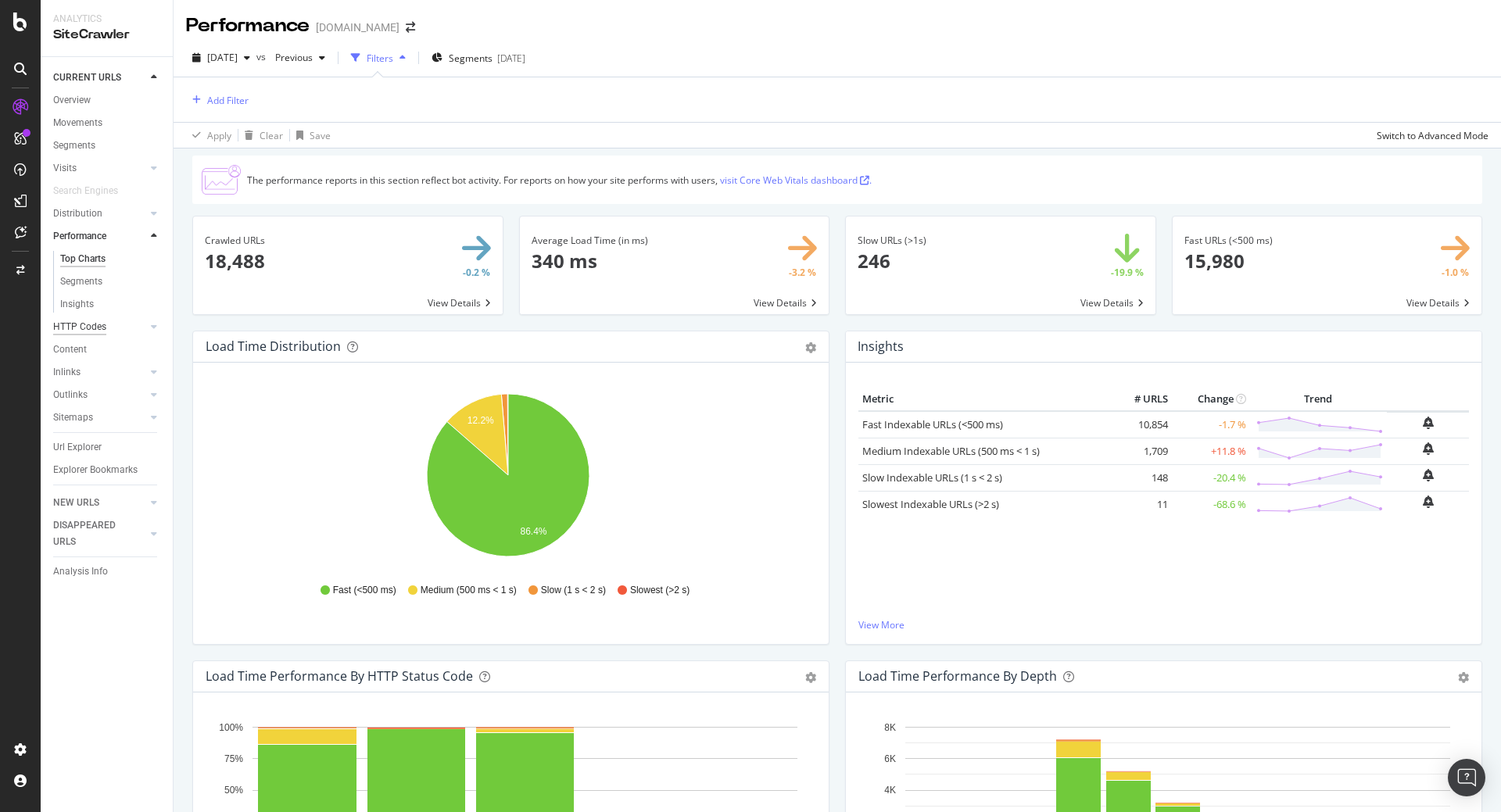
click at [92, 323] on div "HTTP Codes" at bounding box center [80, 327] width 53 height 16
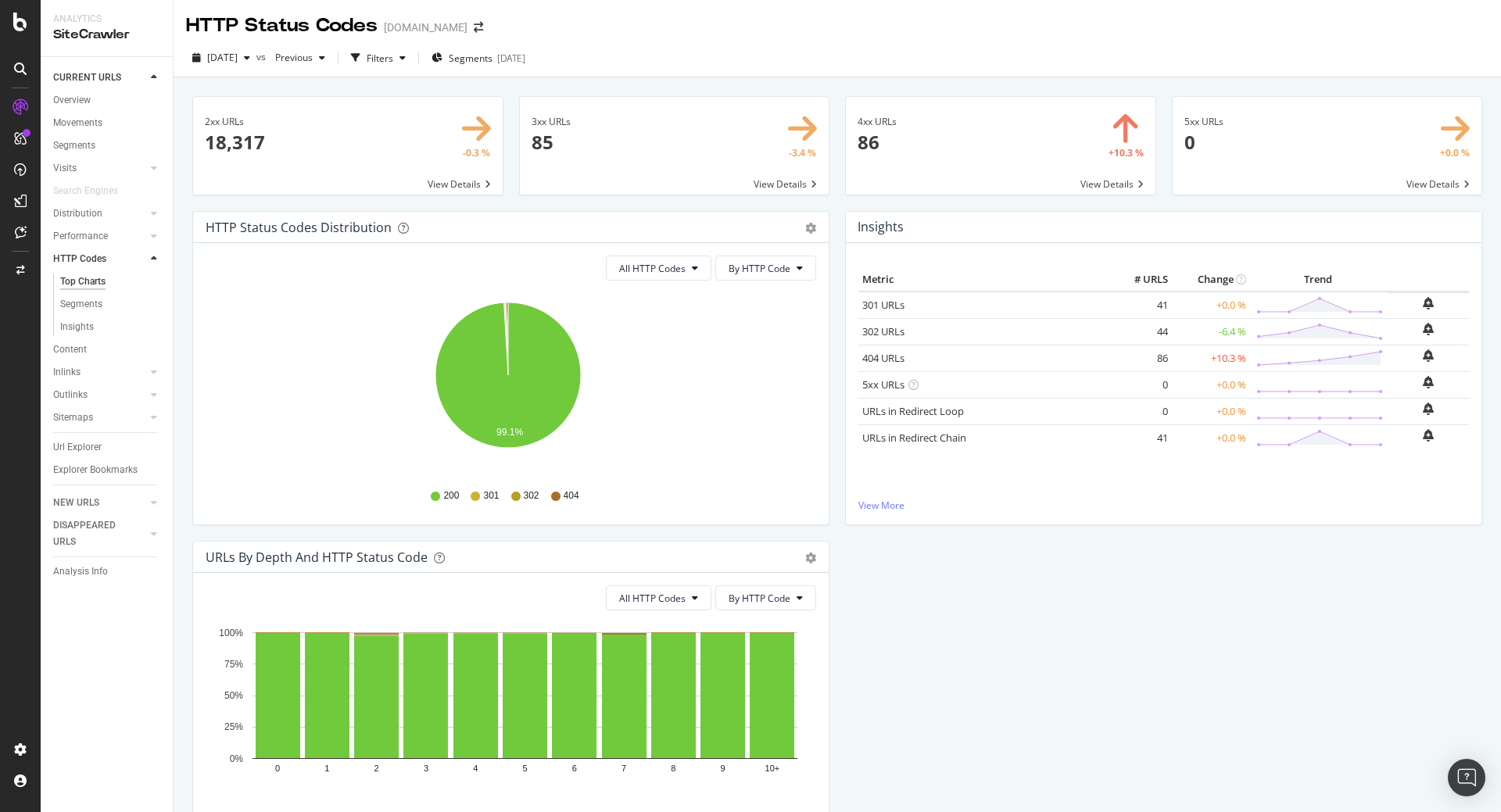
click at [966, 140] on span at bounding box center [1000, 145] width 309 height 98
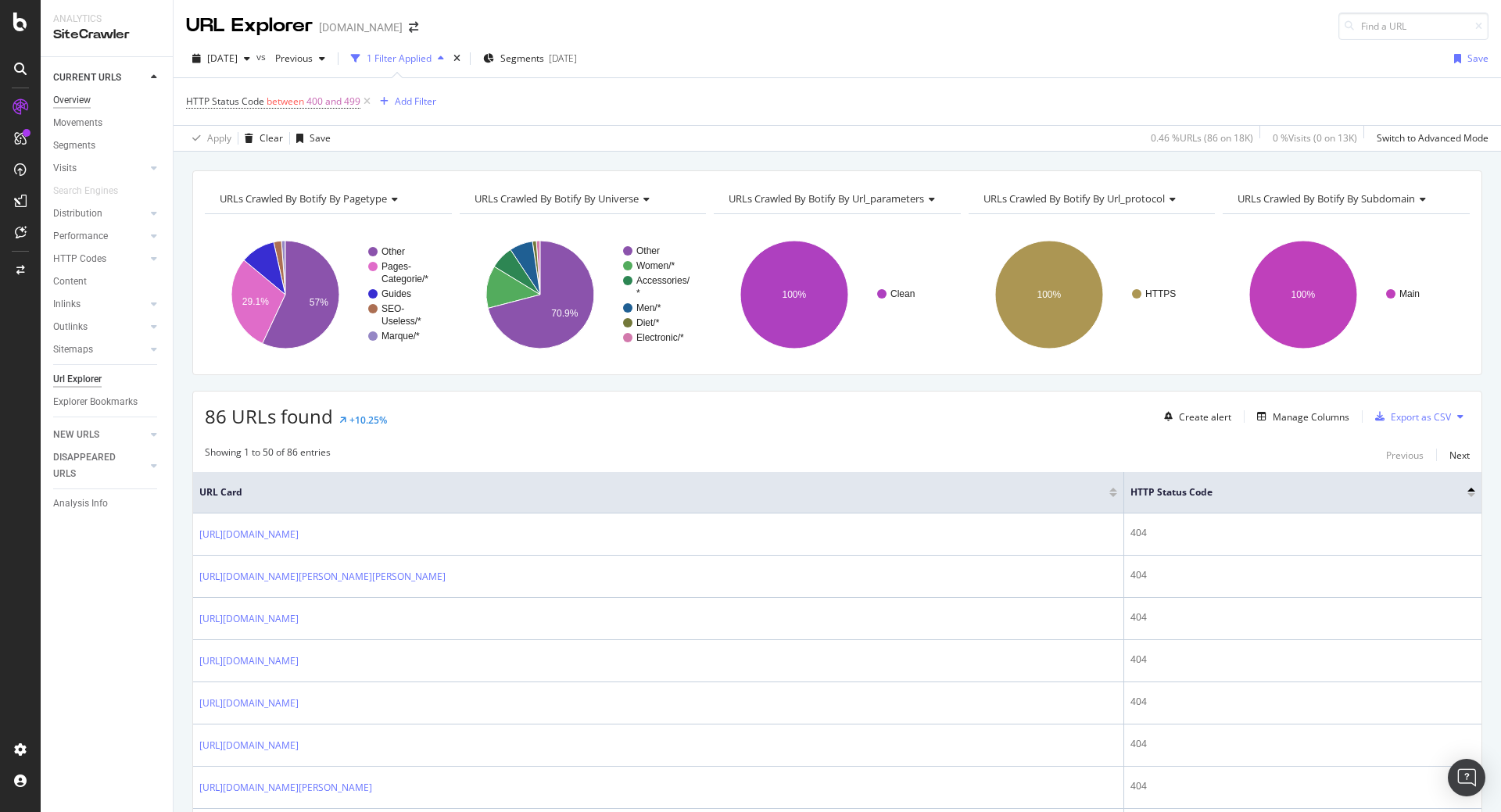
click at [79, 104] on div "Overview" at bounding box center [72, 100] width 38 height 16
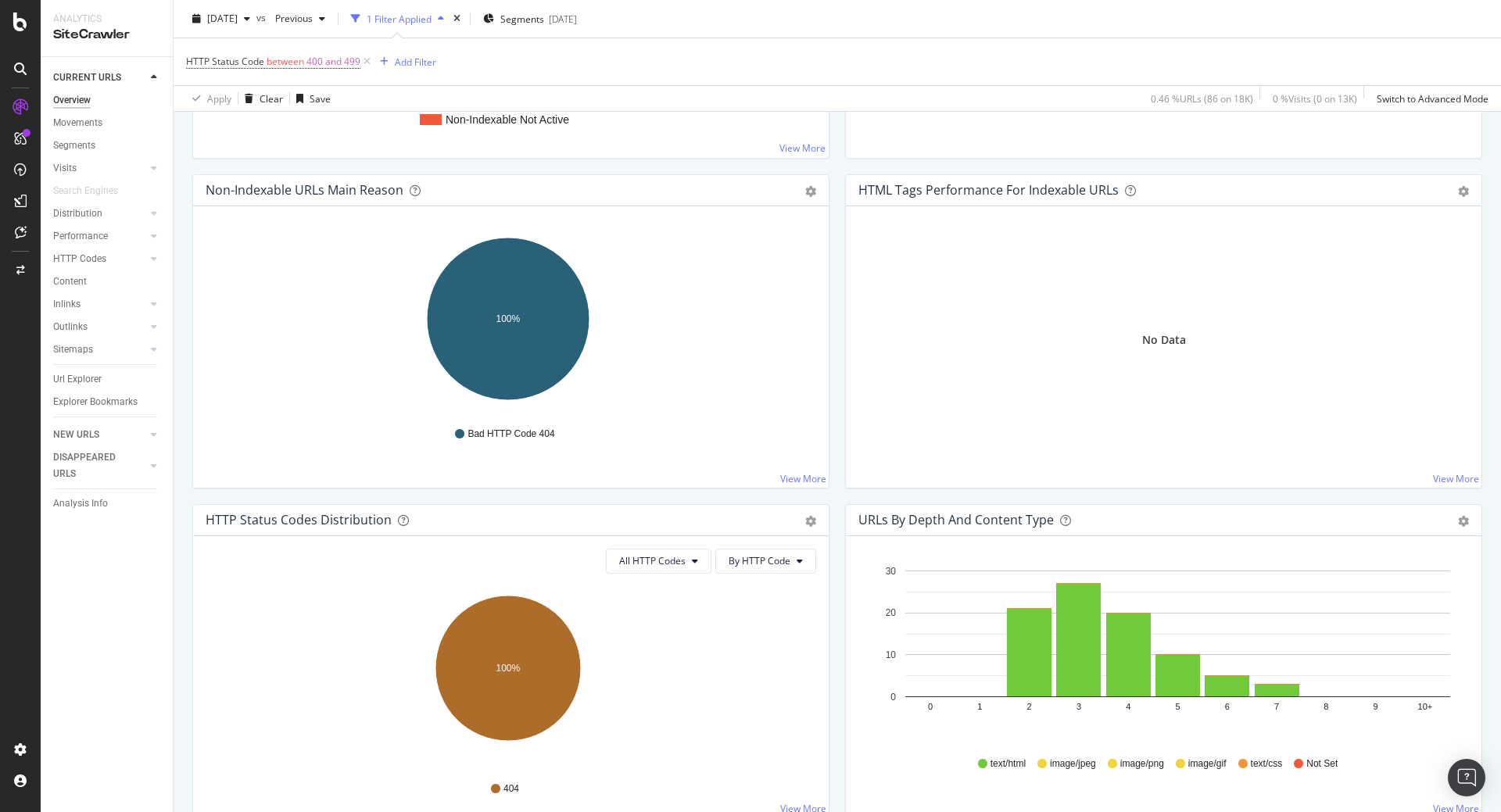
scroll to position [469, 0]
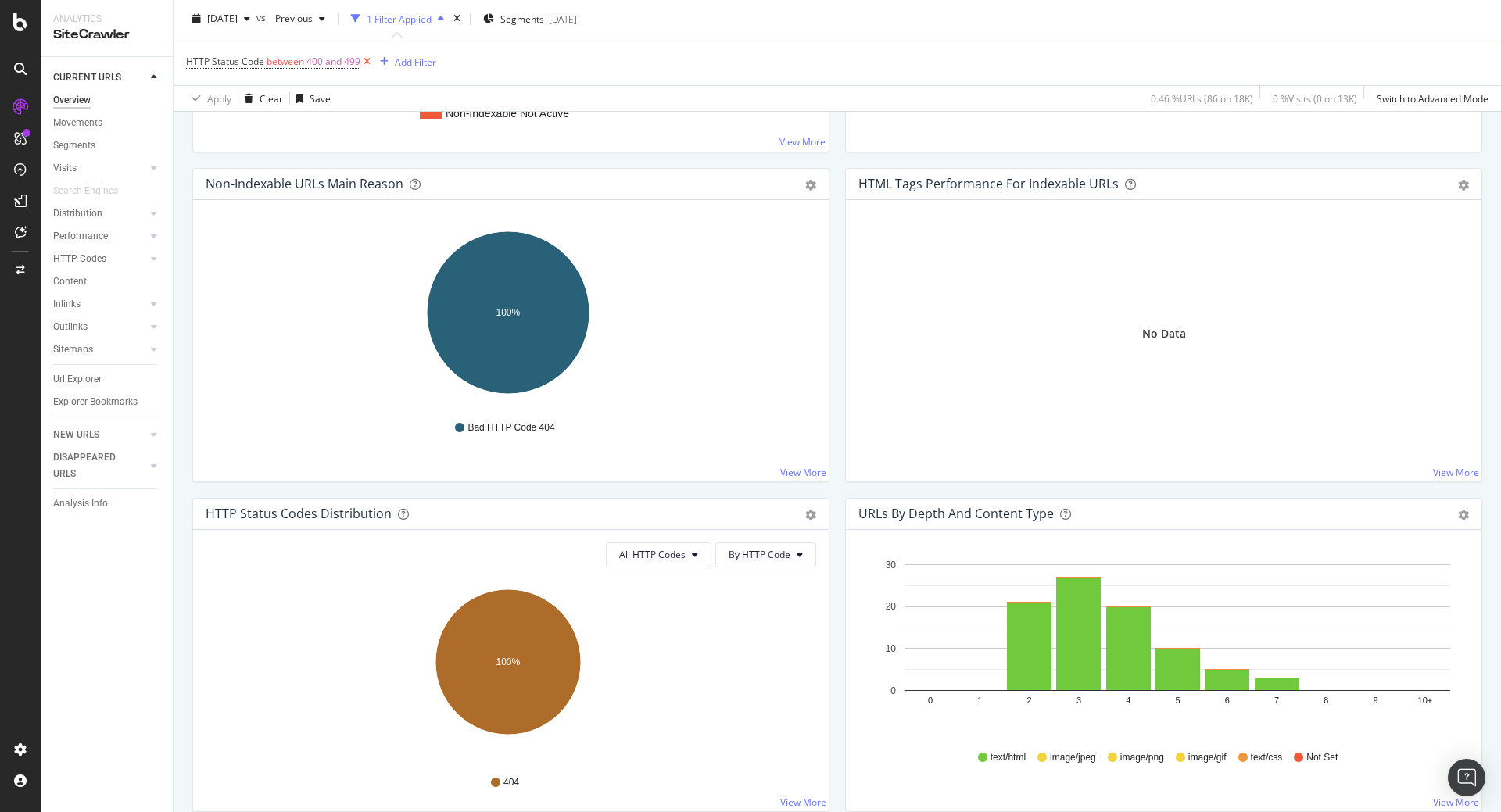
click at [367, 57] on icon at bounding box center [367, 62] width 13 height 16
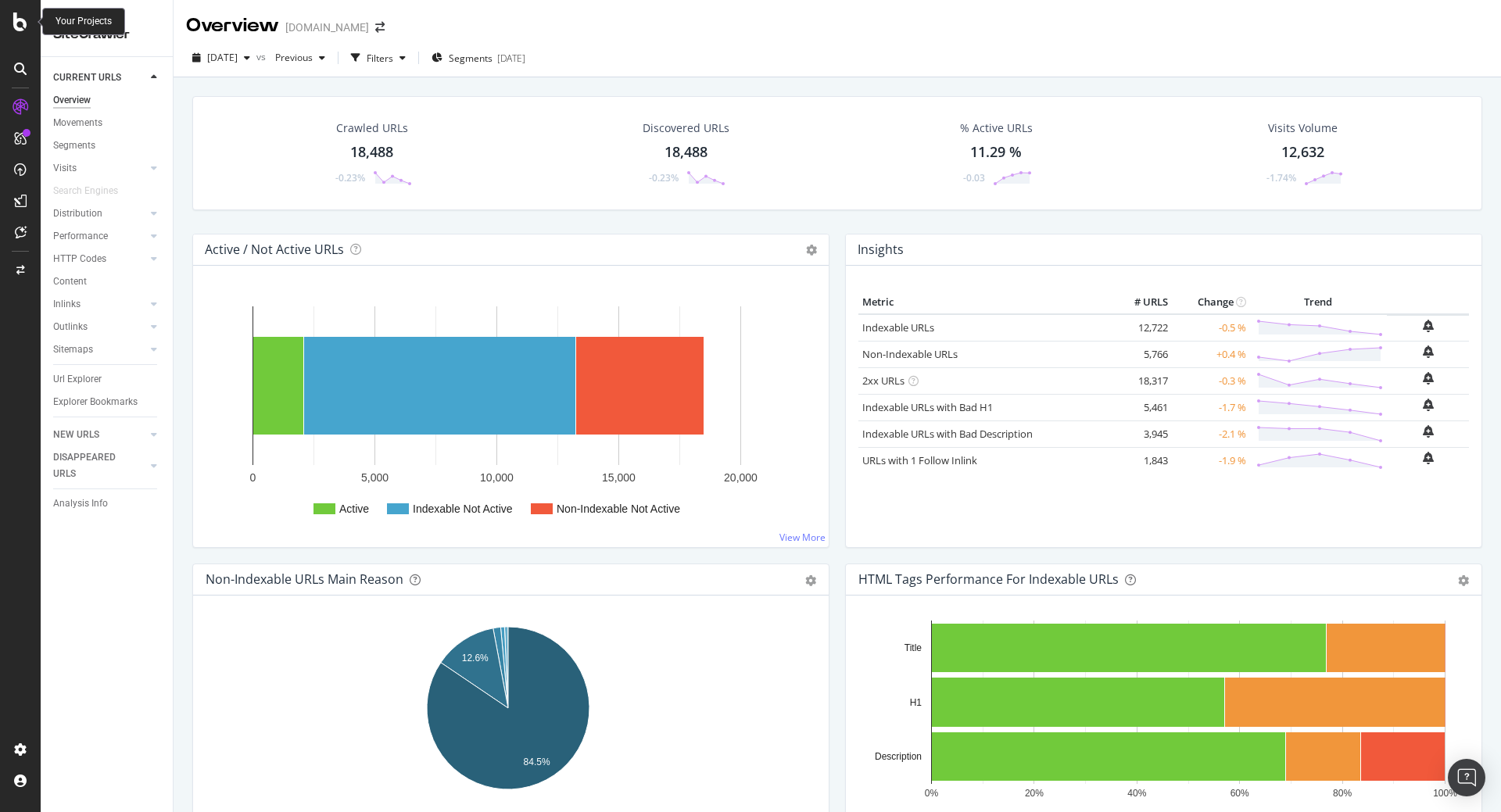
click at [22, 21] on icon at bounding box center [20, 21] width 14 height 19
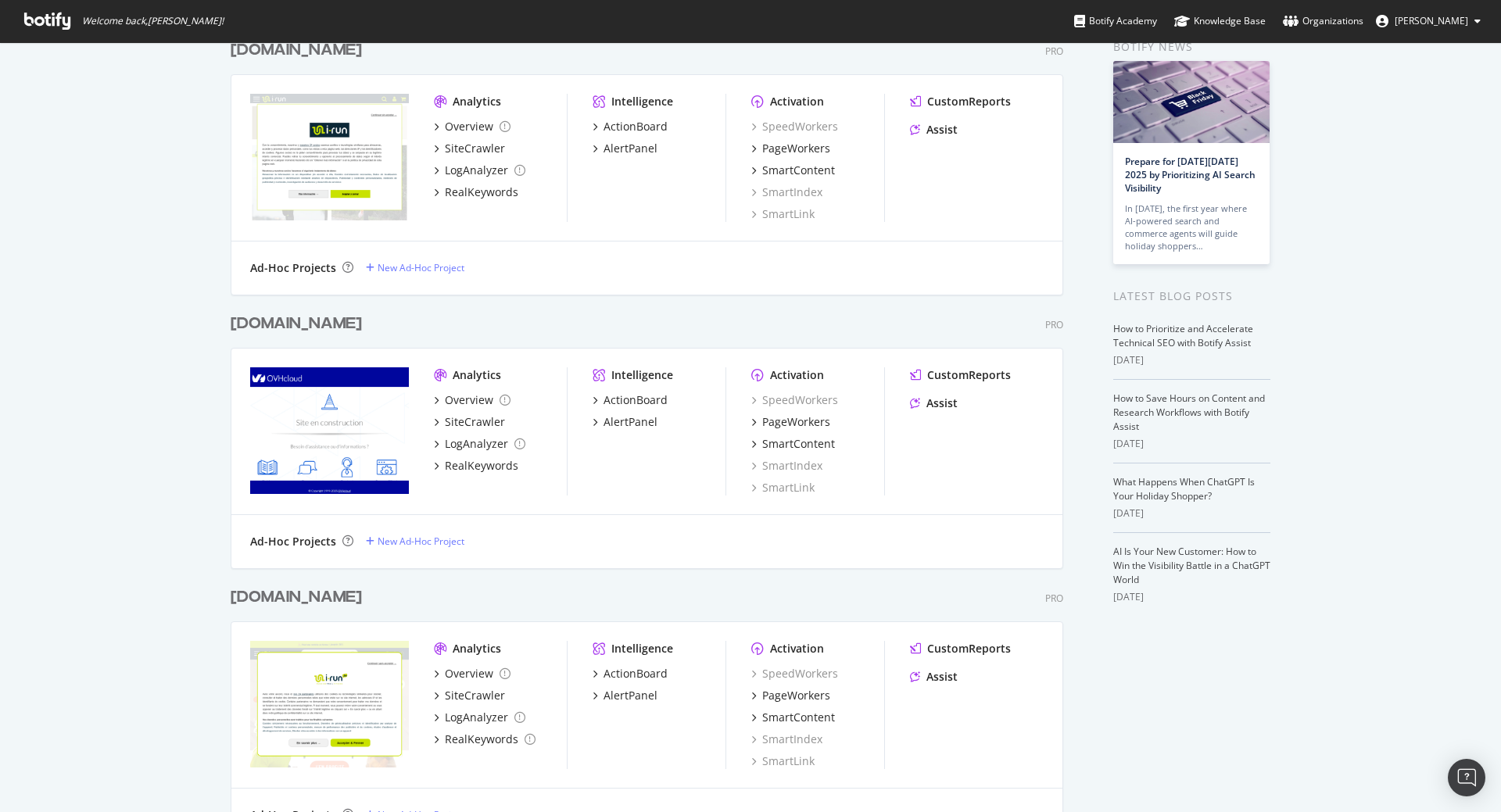
scroll to position [188, 0]
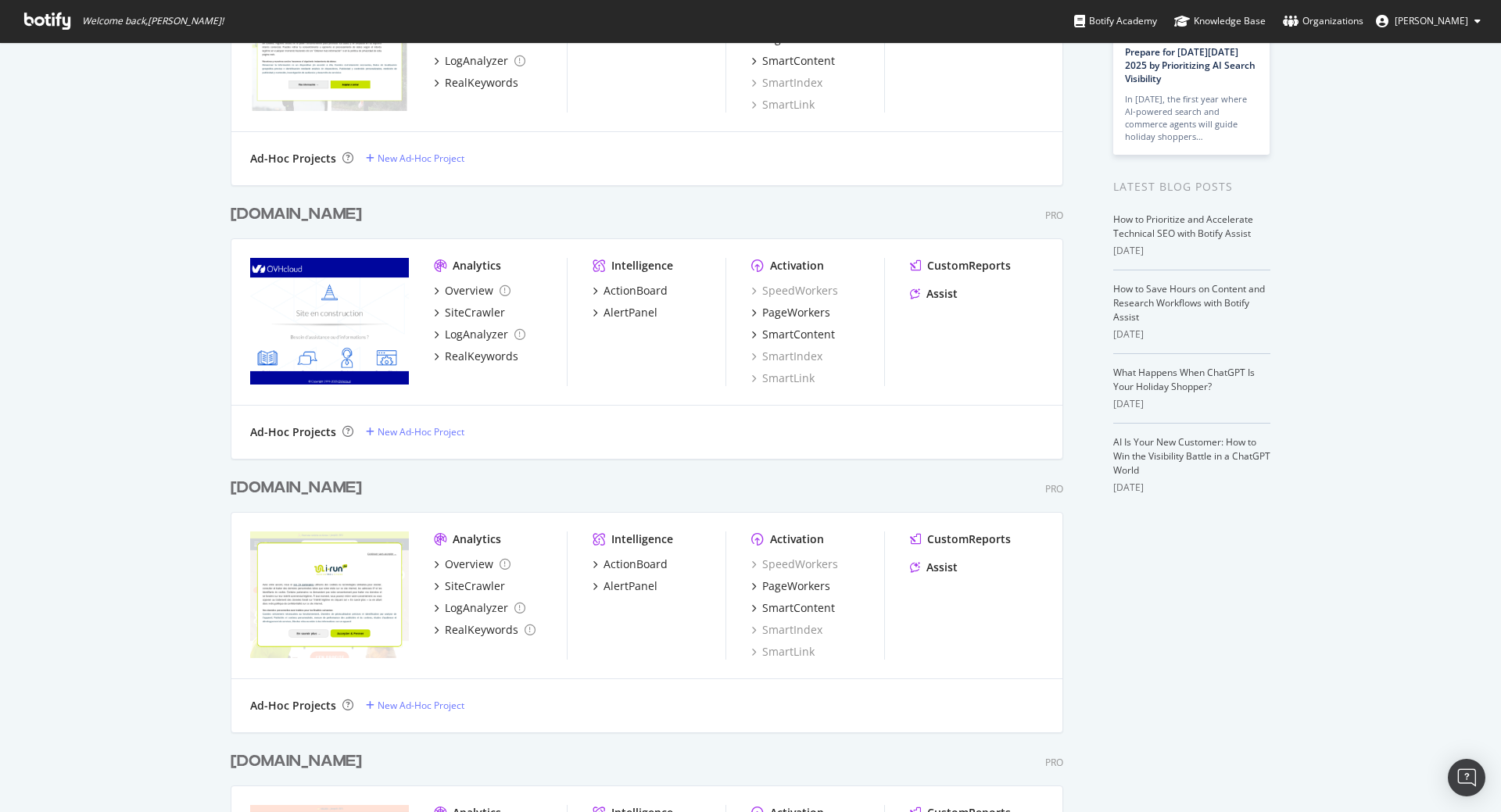
click at [259, 213] on div "irun.pt" at bounding box center [296, 215] width 131 height 23
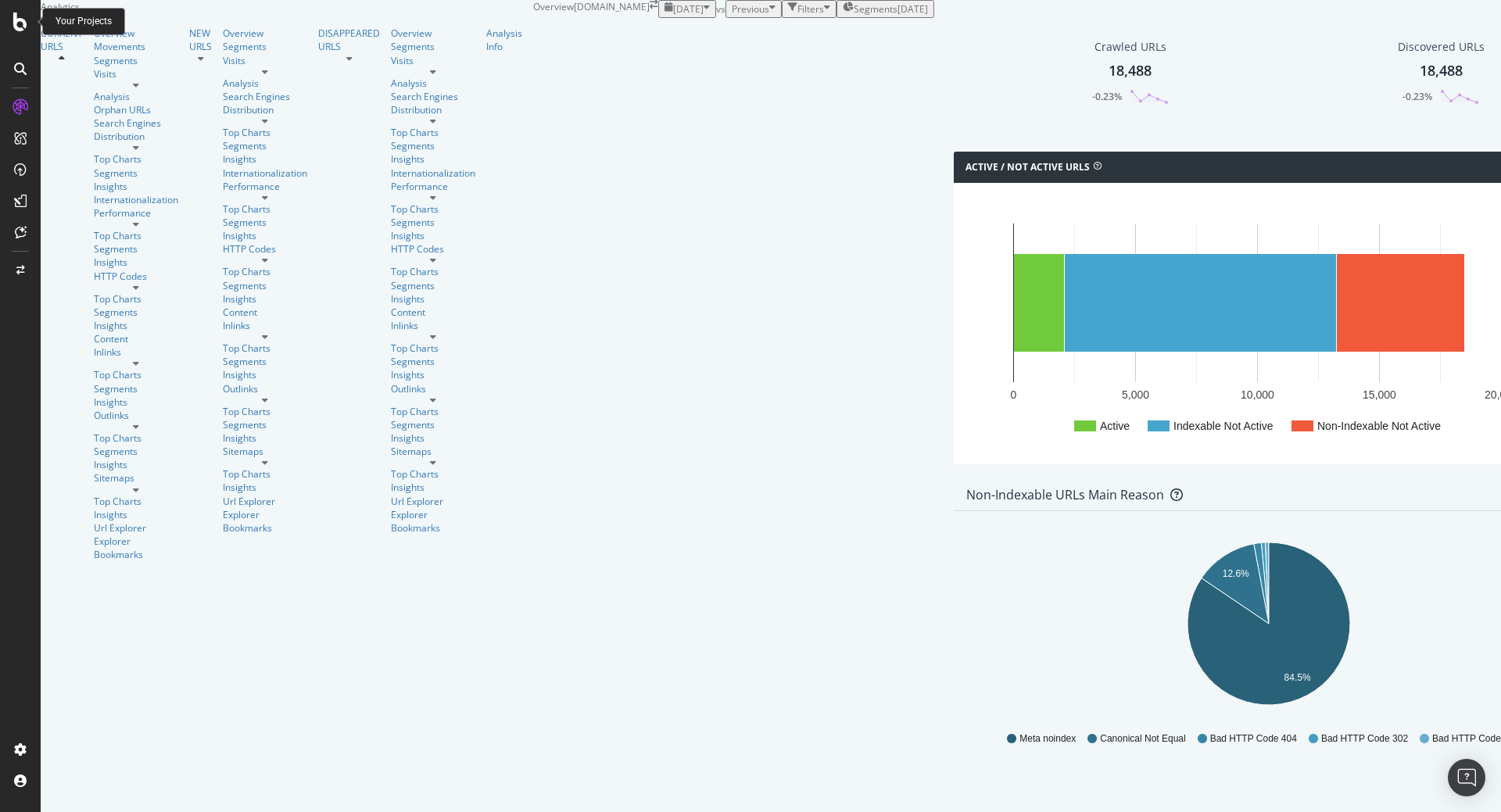
click at [21, 25] on icon at bounding box center [20, 21] width 14 height 19
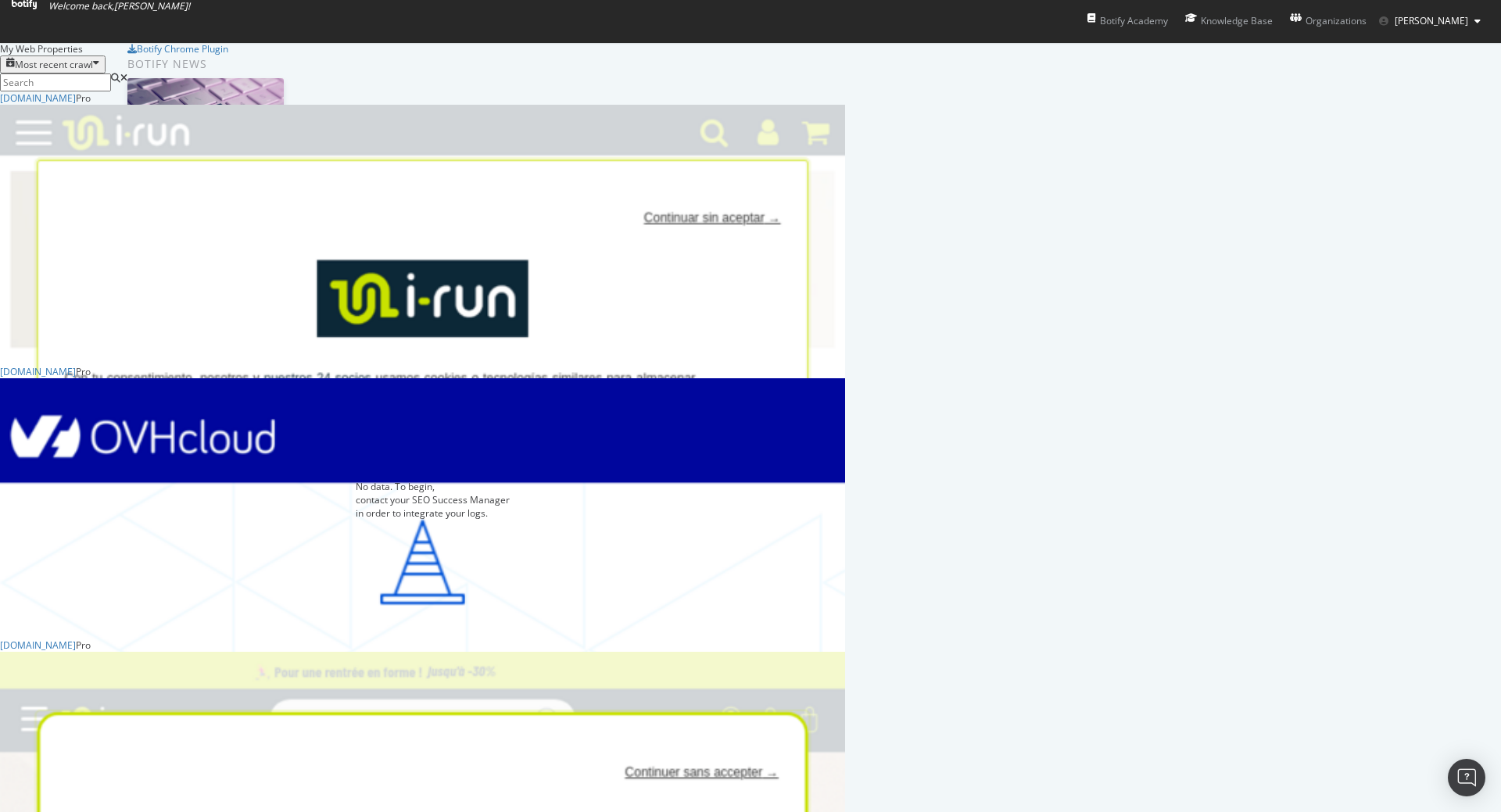
scroll to position [1658, 0]
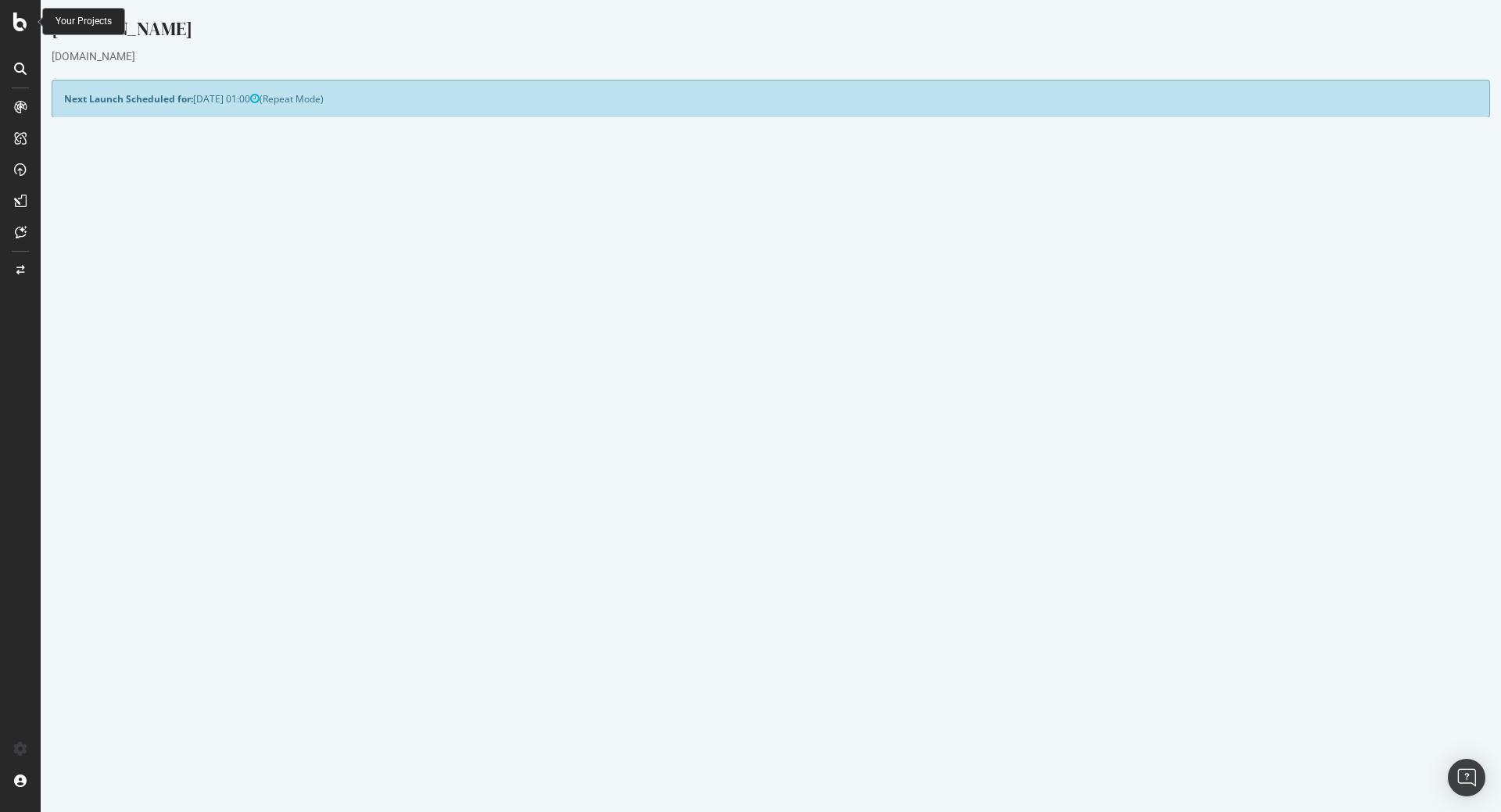
click at [14, 28] on icon at bounding box center [20, 21] width 14 height 19
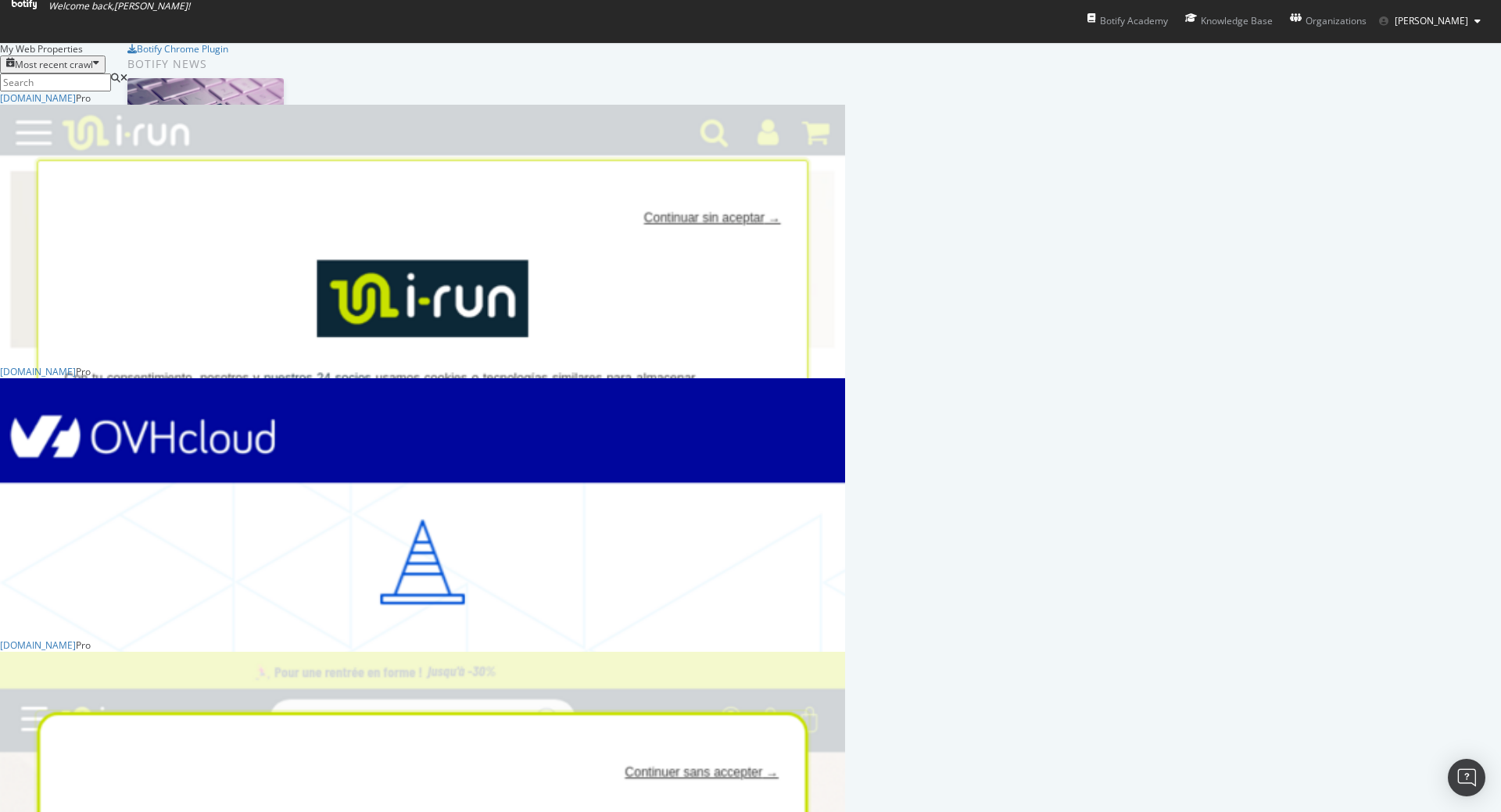
scroll to position [375, 0]
click at [76, 638] on div "irun.be" at bounding box center [38, 645] width 76 height 13
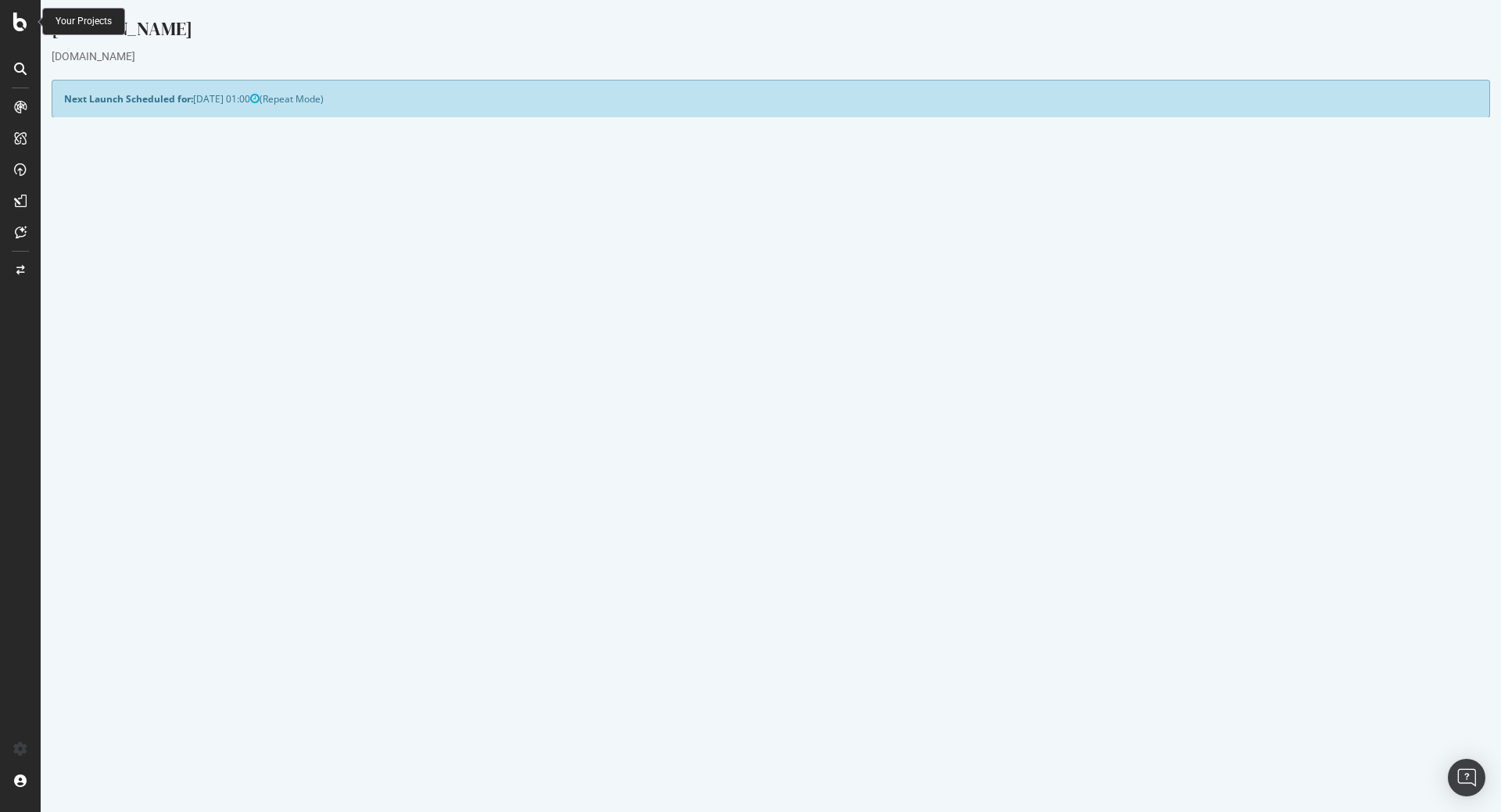
click at [11, 26] on div at bounding box center [21, 21] width 38 height 19
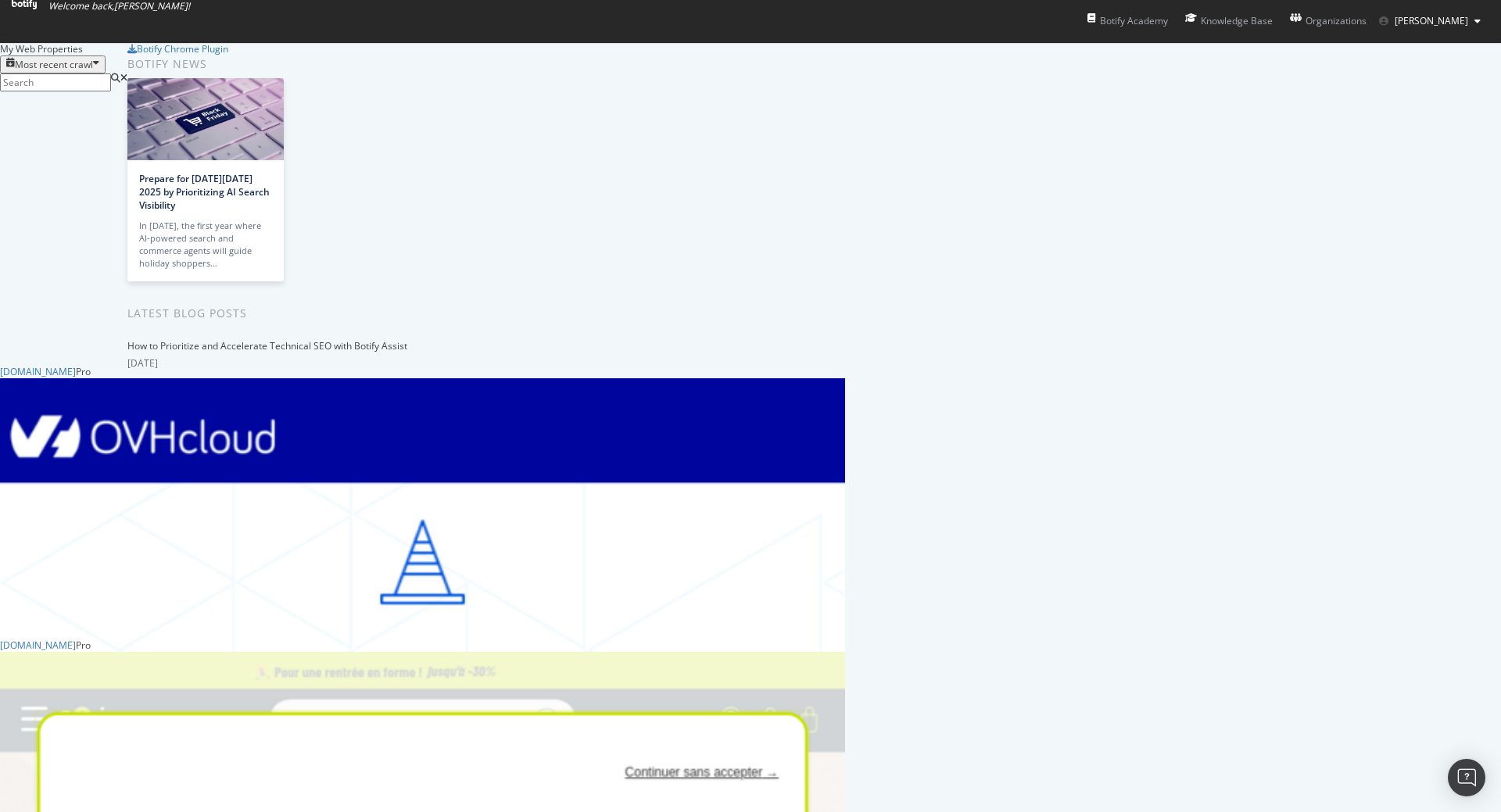
scroll to position [844, 0]
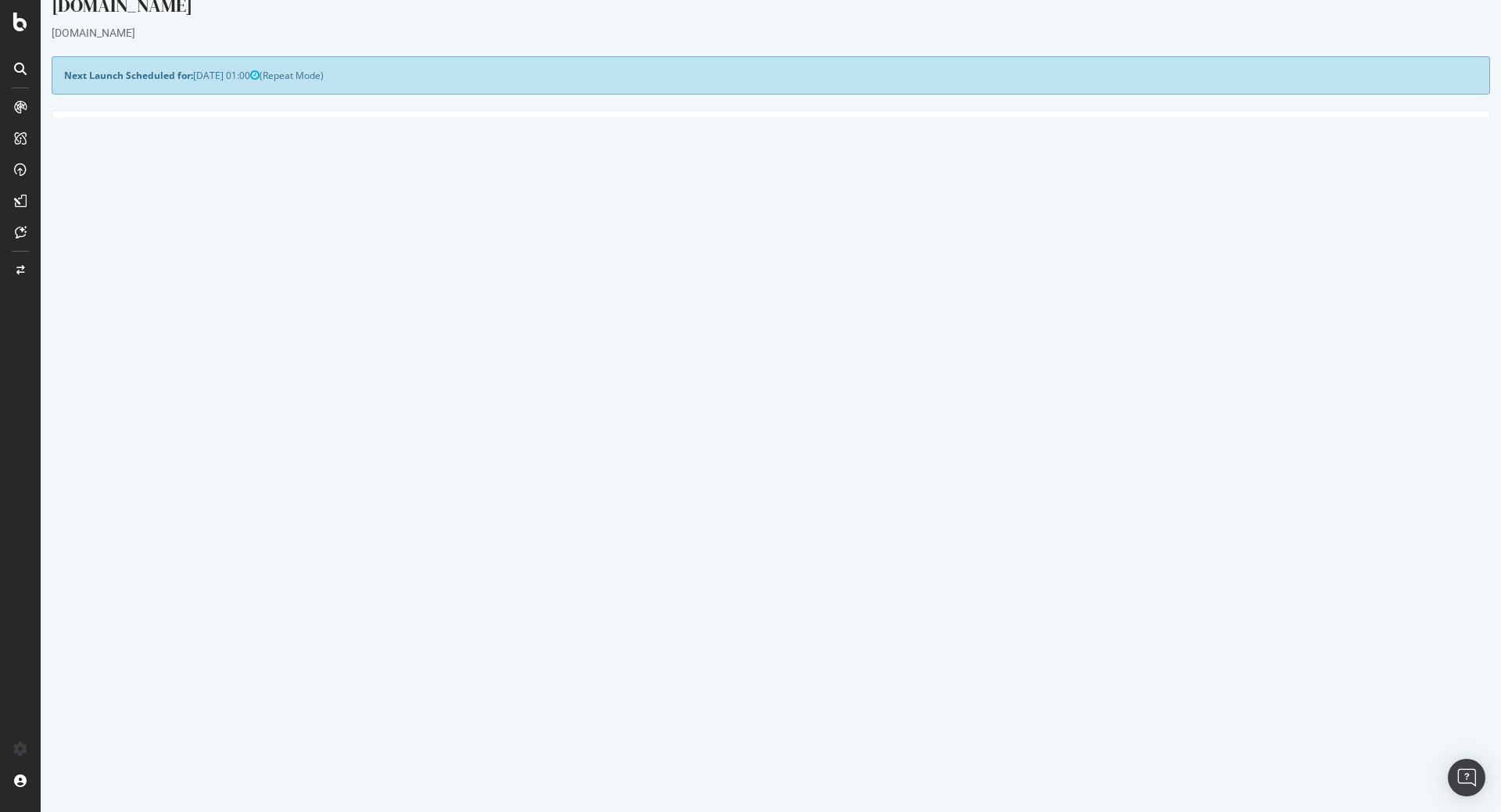
scroll to position [43, 0]
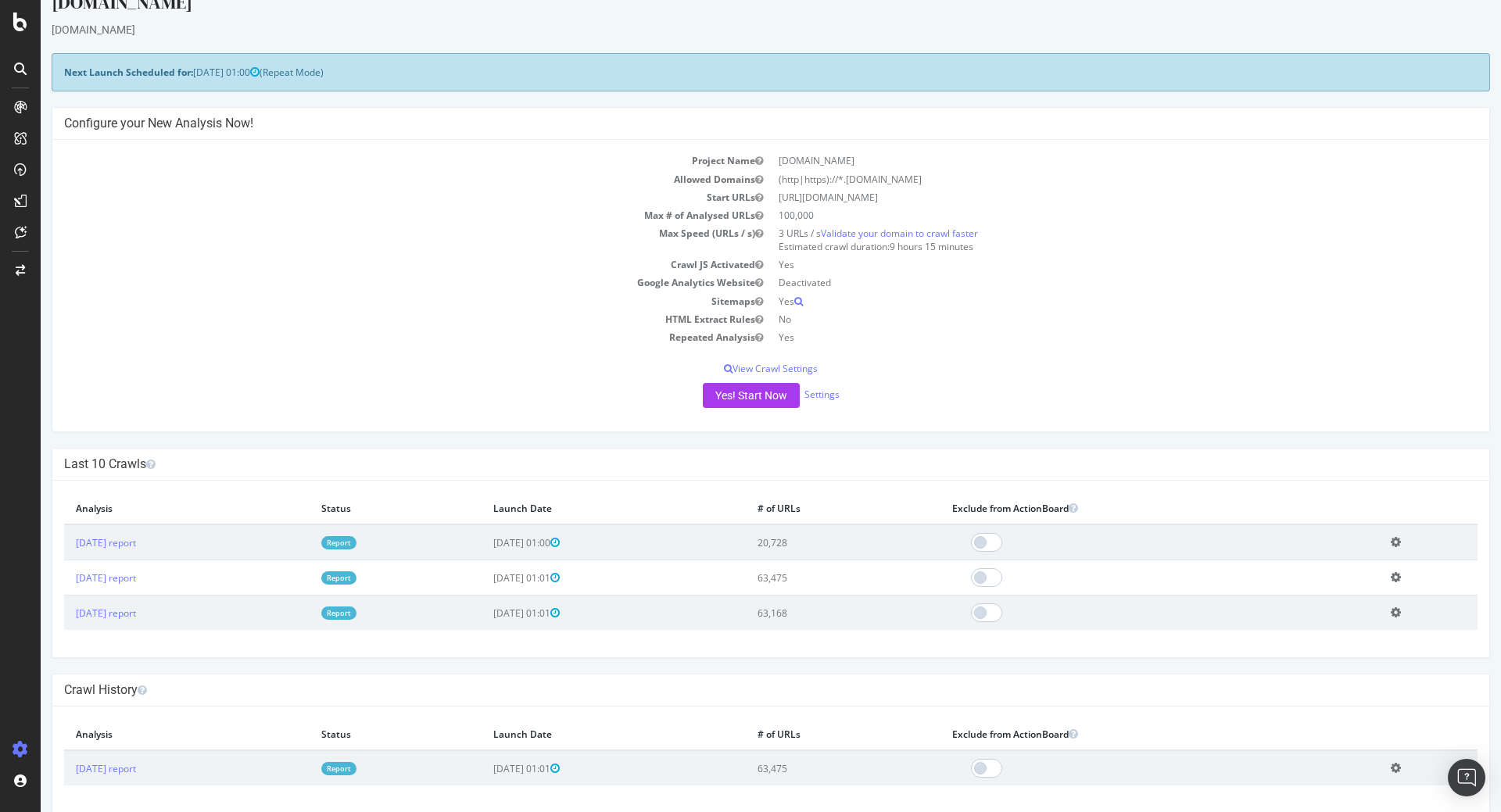
scroll to position [43, 0]
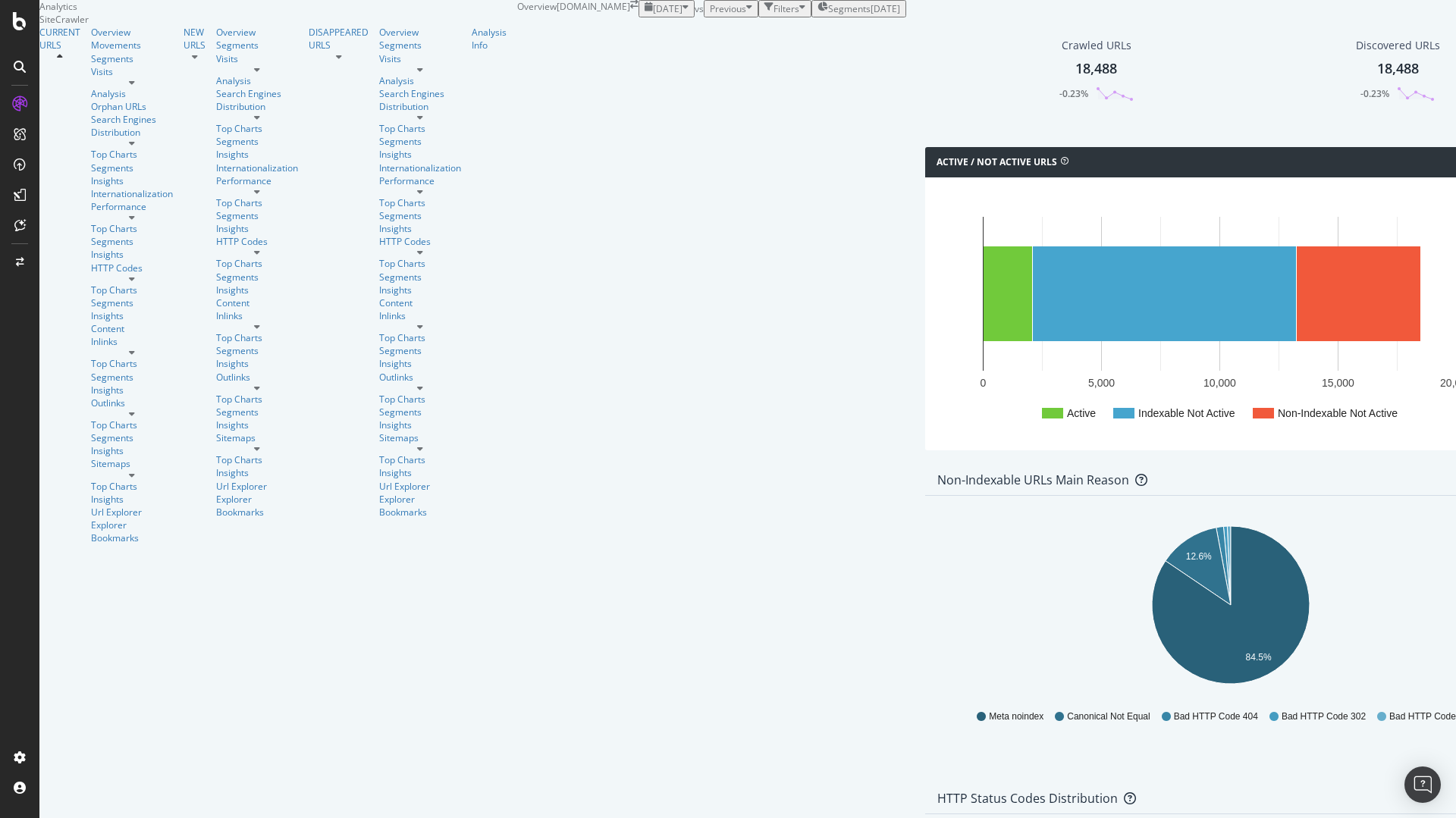
click at [682, 15] on icon "button" at bounding box center [685, 9] width 6 height 13
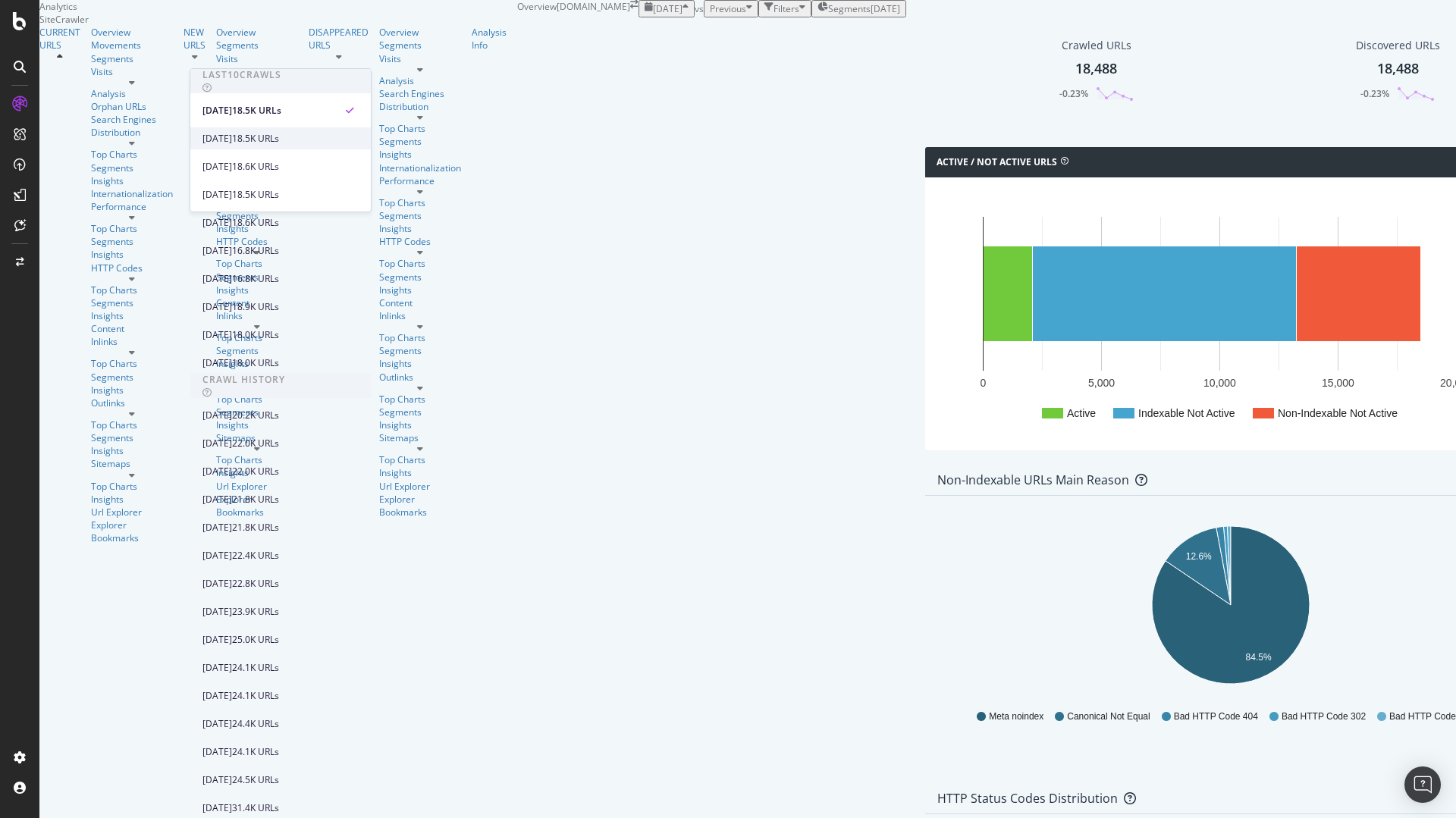
click at [232, 142] on div "[DATE]" at bounding box center [217, 138] width 29 height 14
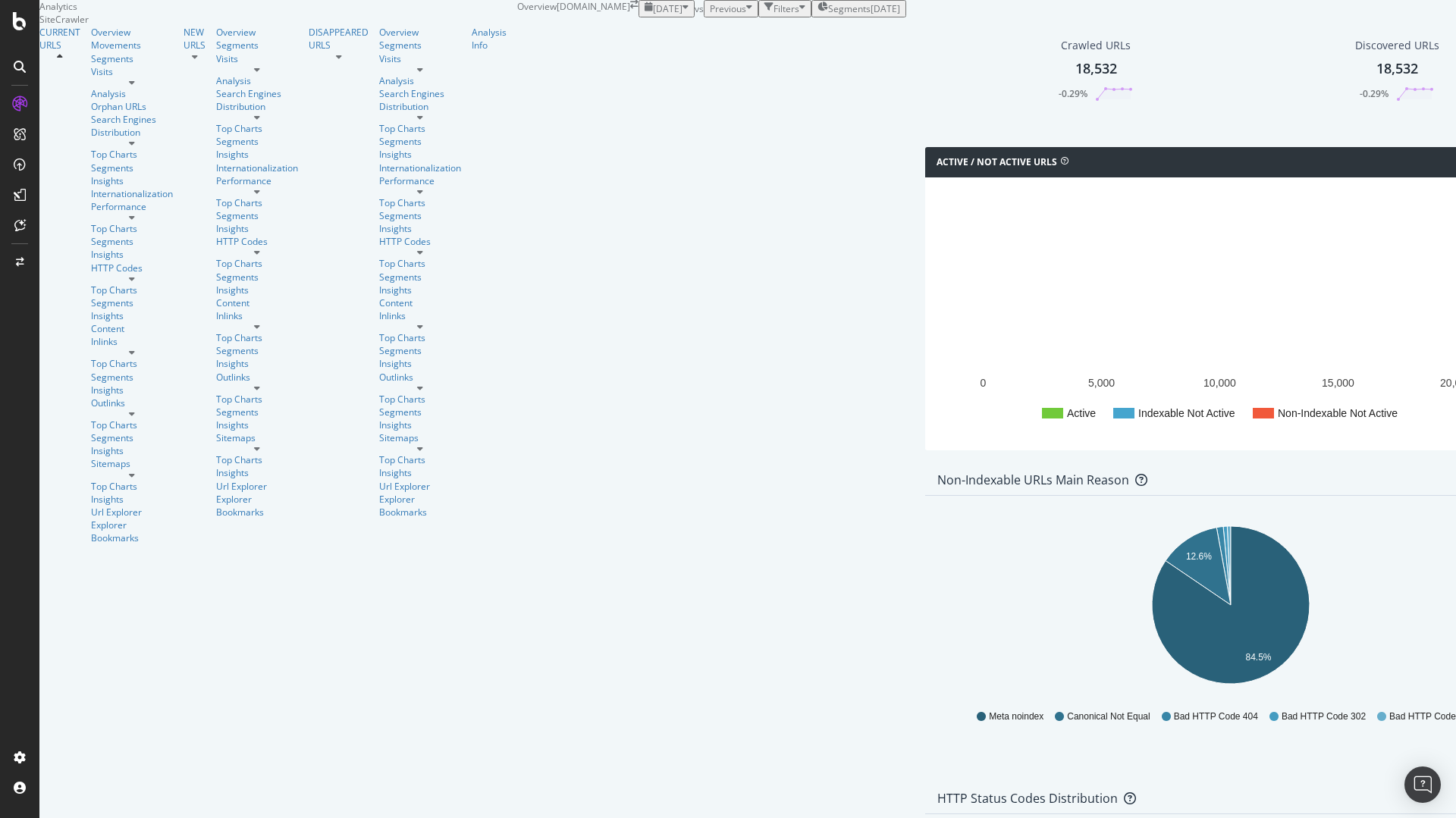
scroll to position [1381, 0]
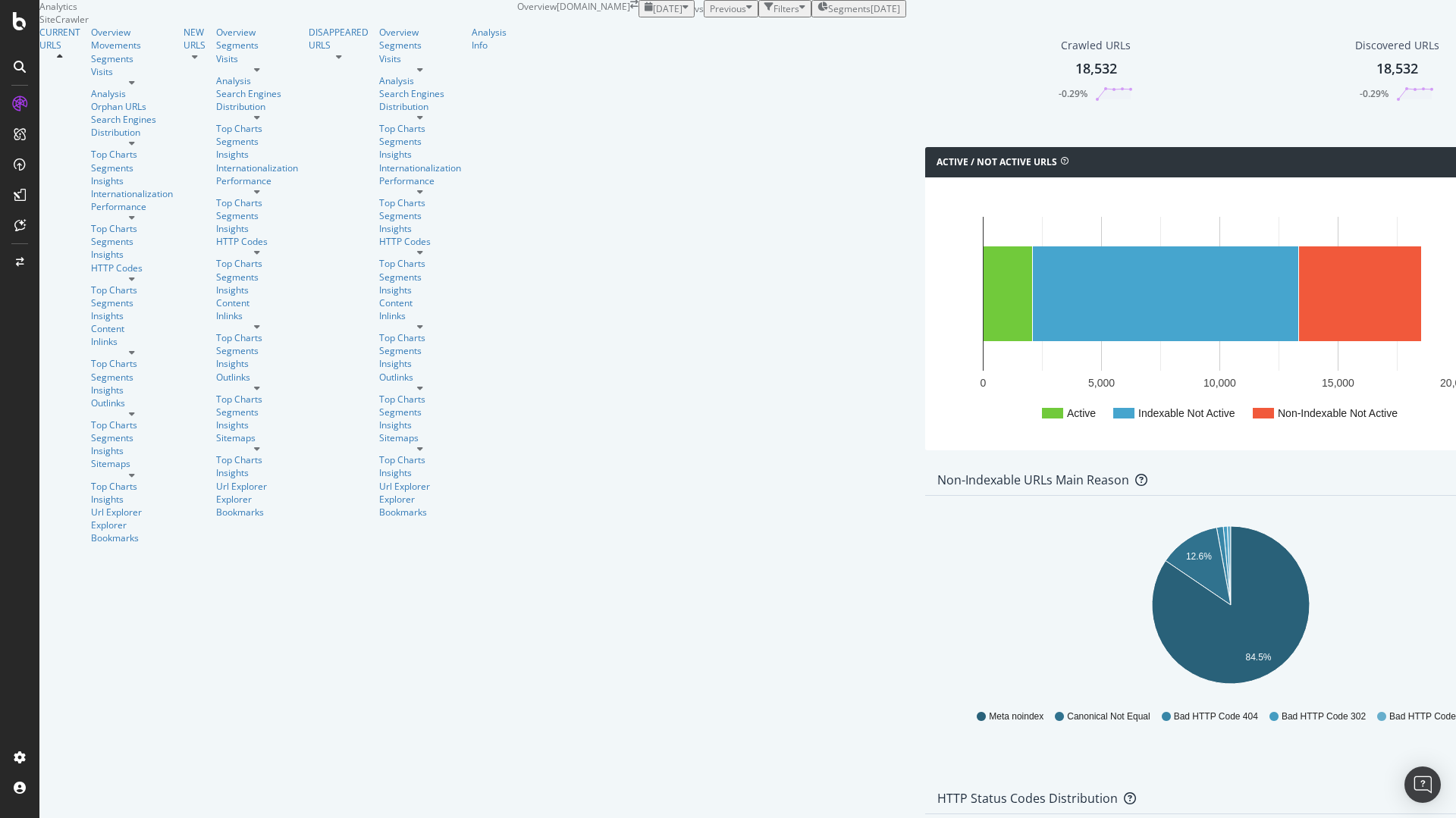
click at [682, 15] on icon "button" at bounding box center [685, 9] width 6 height 13
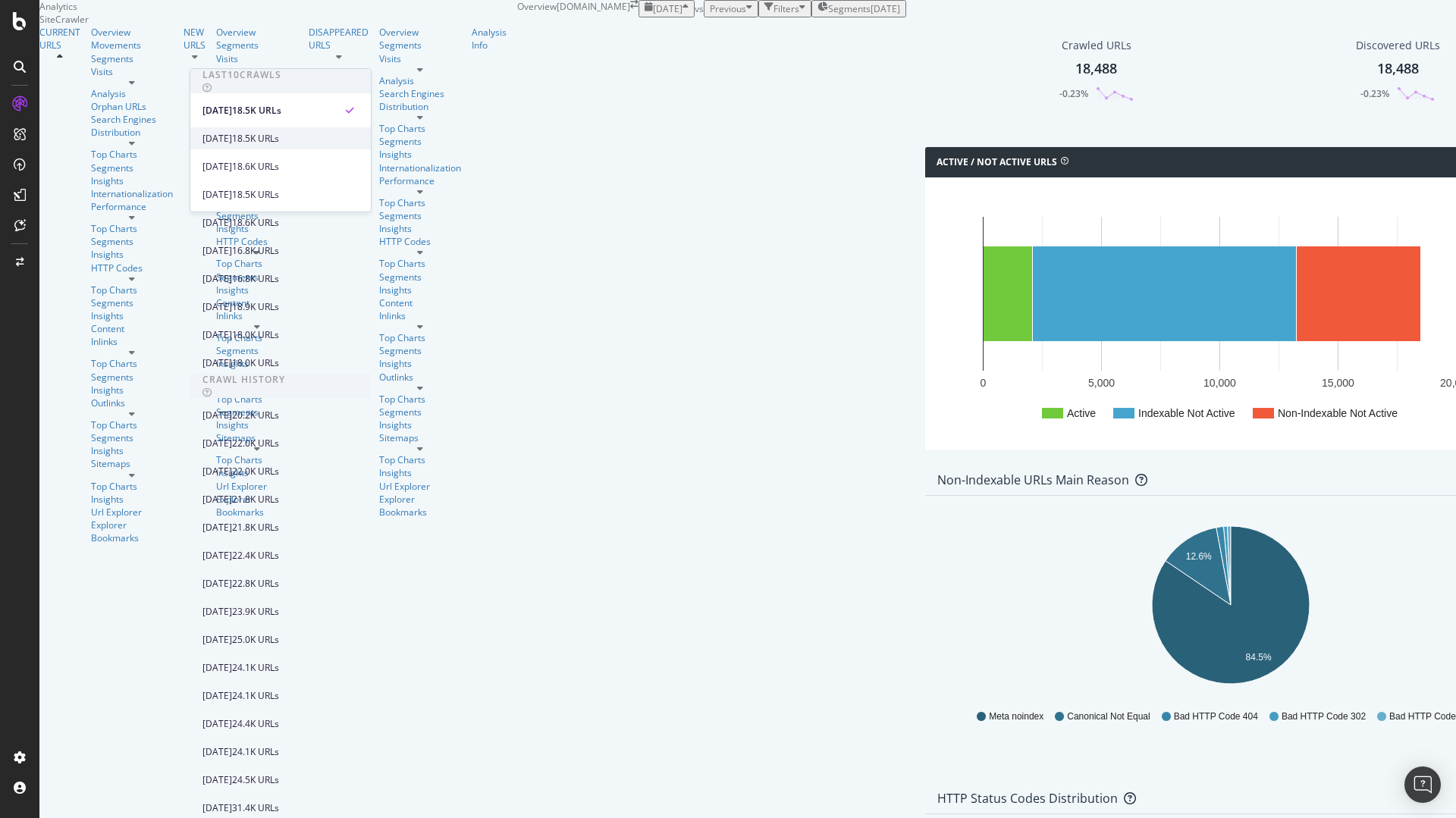
click at [232, 137] on div "2025 Sep. 18th" at bounding box center [217, 138] width 29 height 14
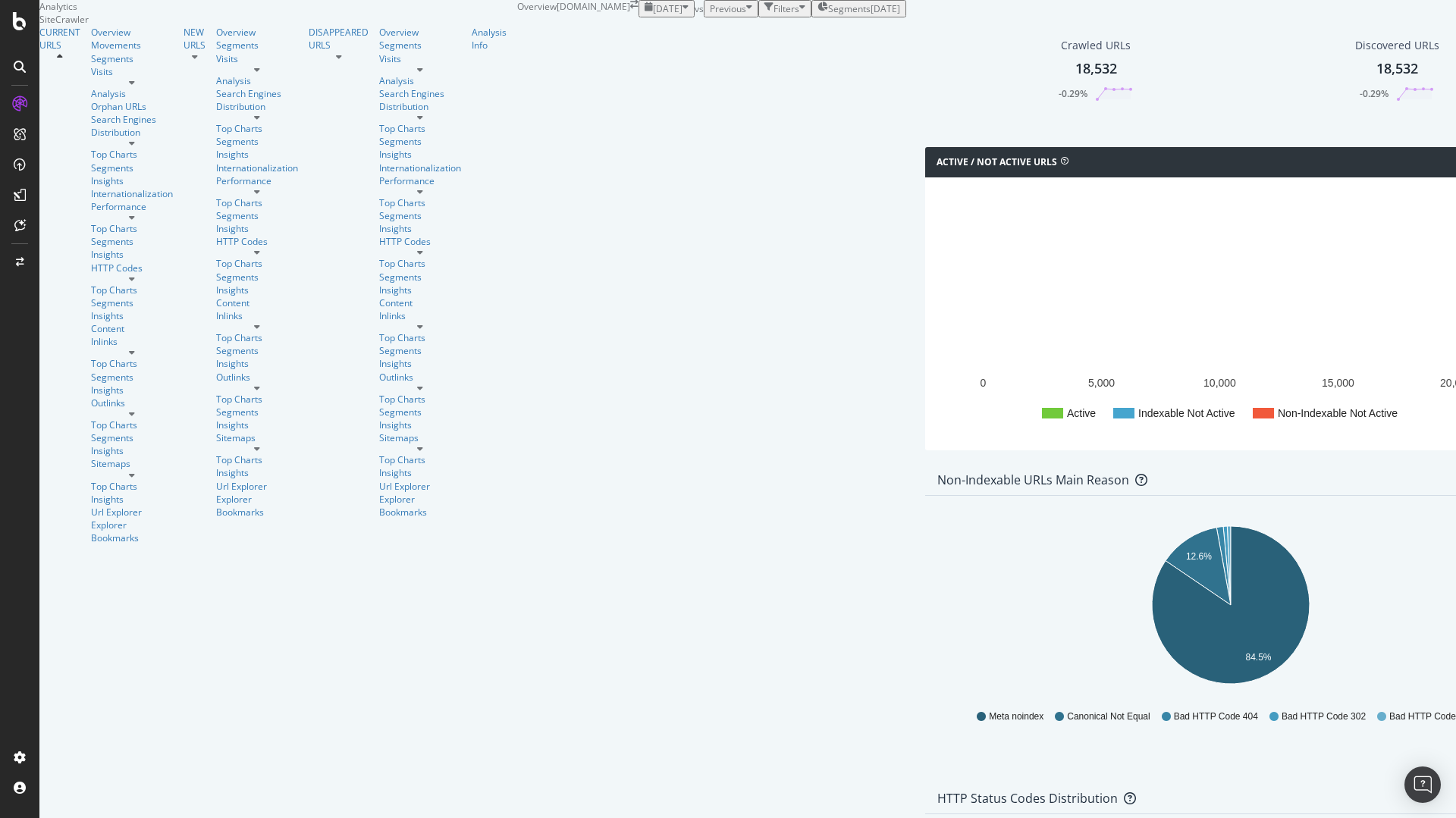
scroll to position [819, 0]
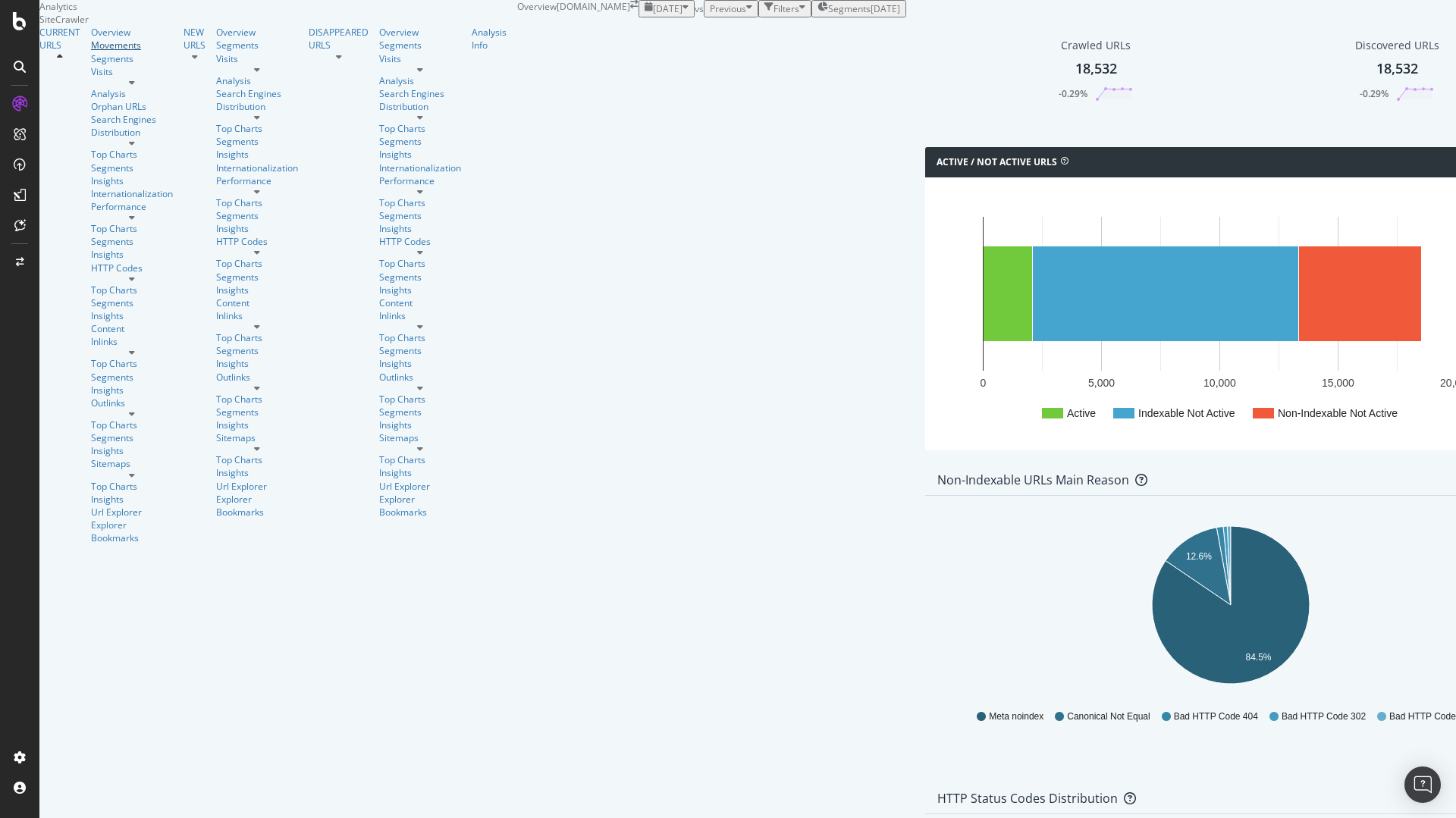
click at [91, 52] on div "Movements" at bounding box center [131, 45] width 82 height 13
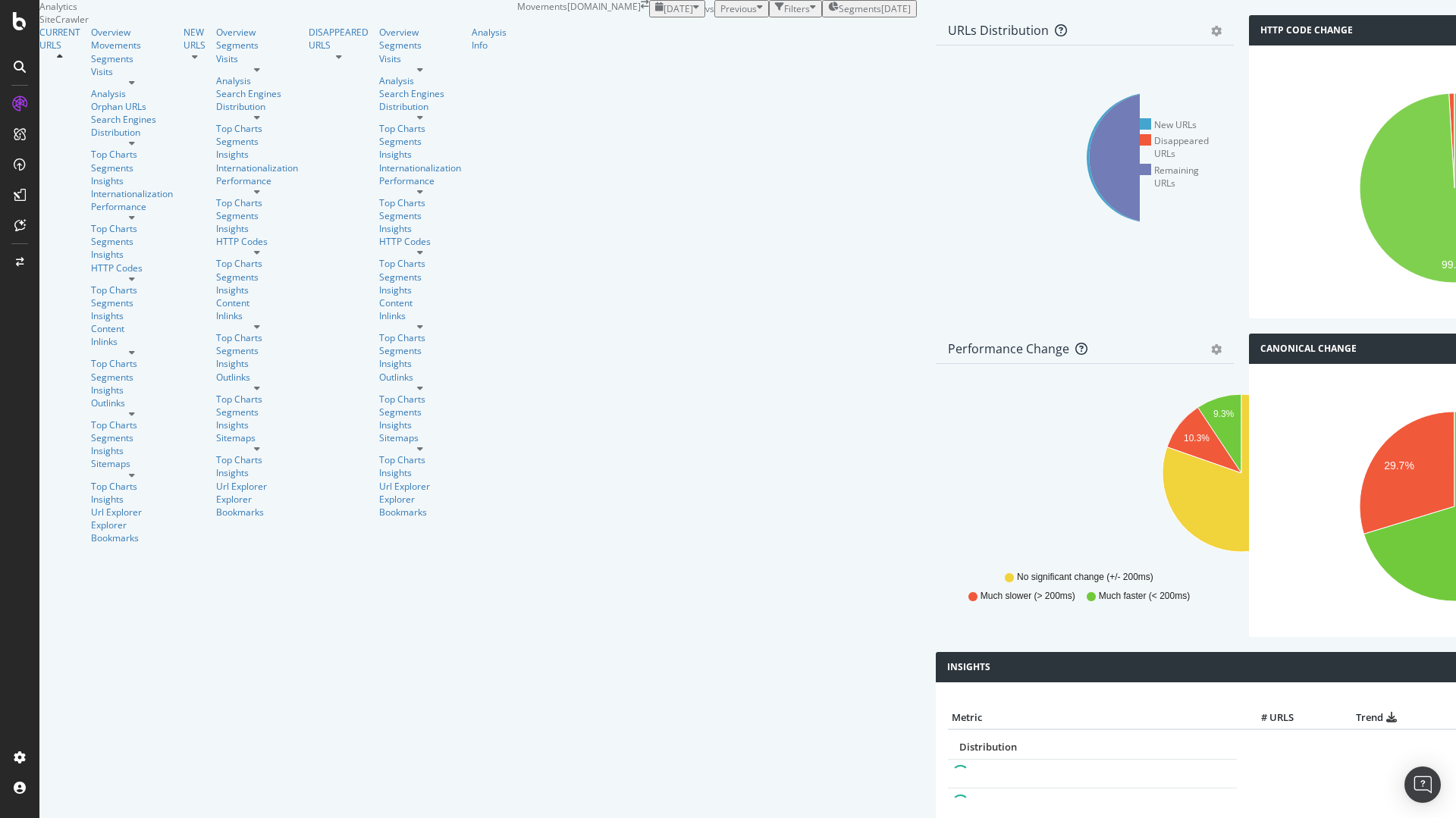
scroll to position [819, 0]
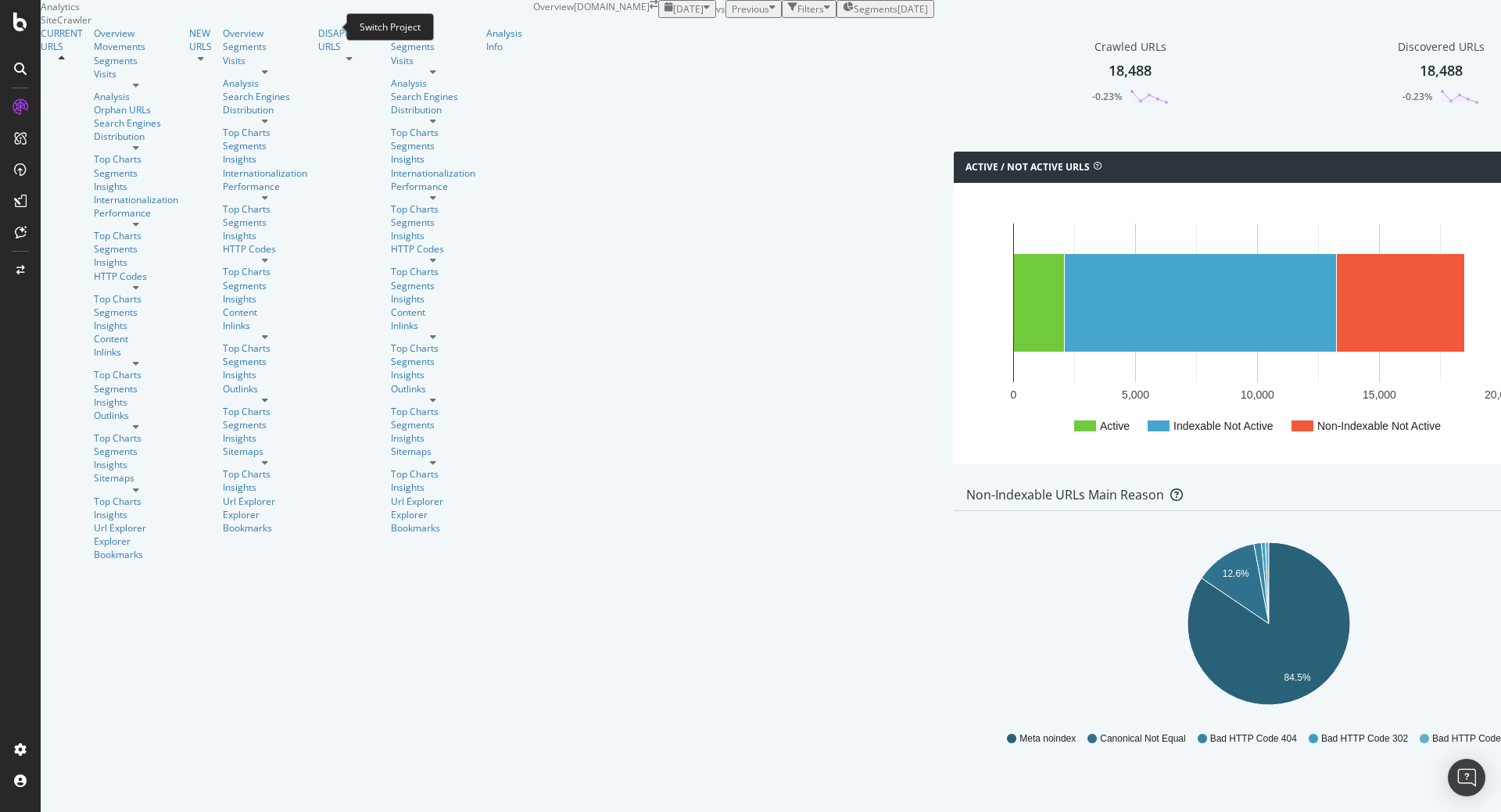
click at [650, 9] on icon "arrow-right-arrow-left" at bounding box center [654, 4] width 8 height 9
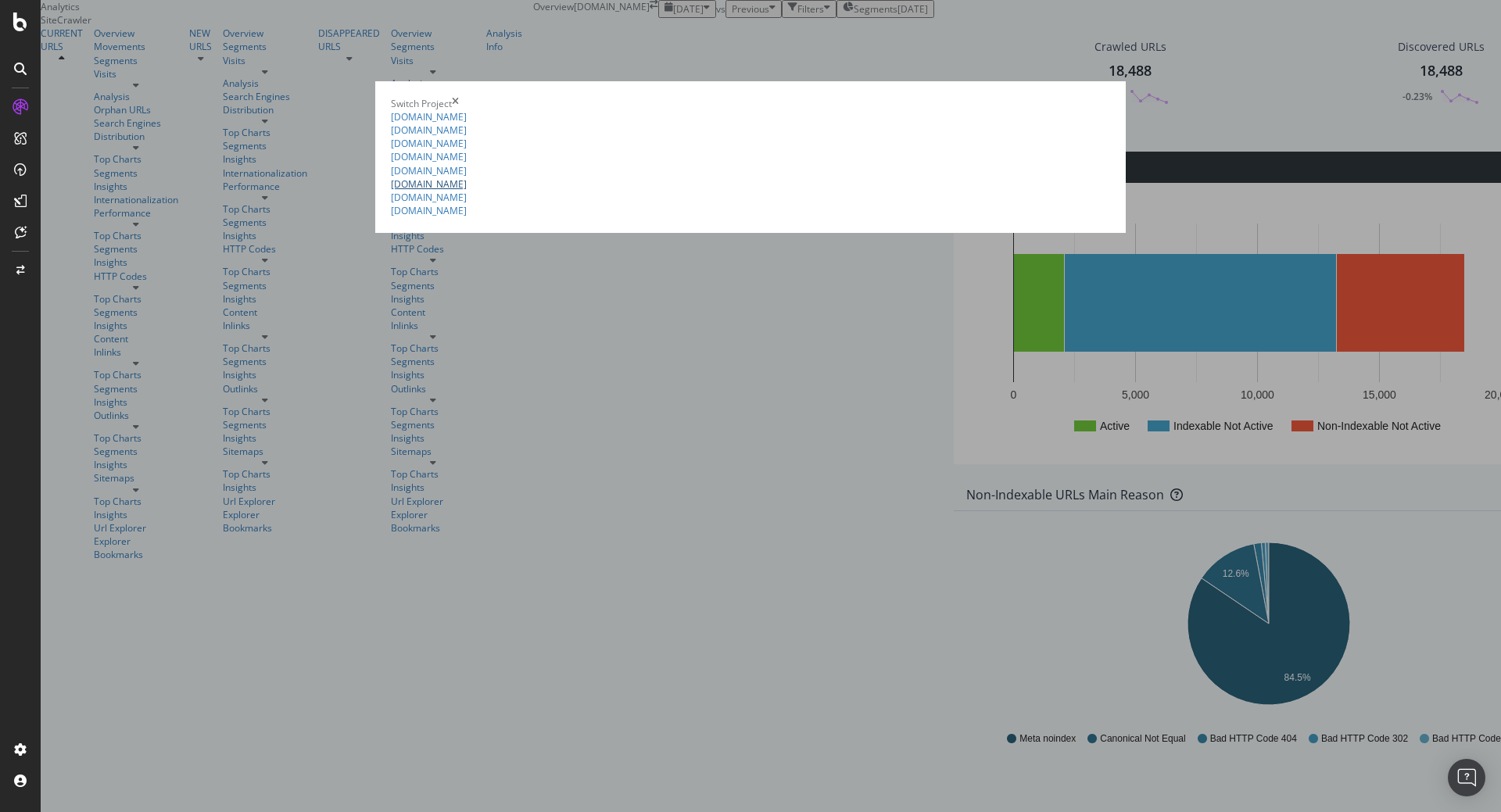
click at [391, 190] on link "[DOMAIN_NAME]" at bounding box center [428, 184] width 76 height 13
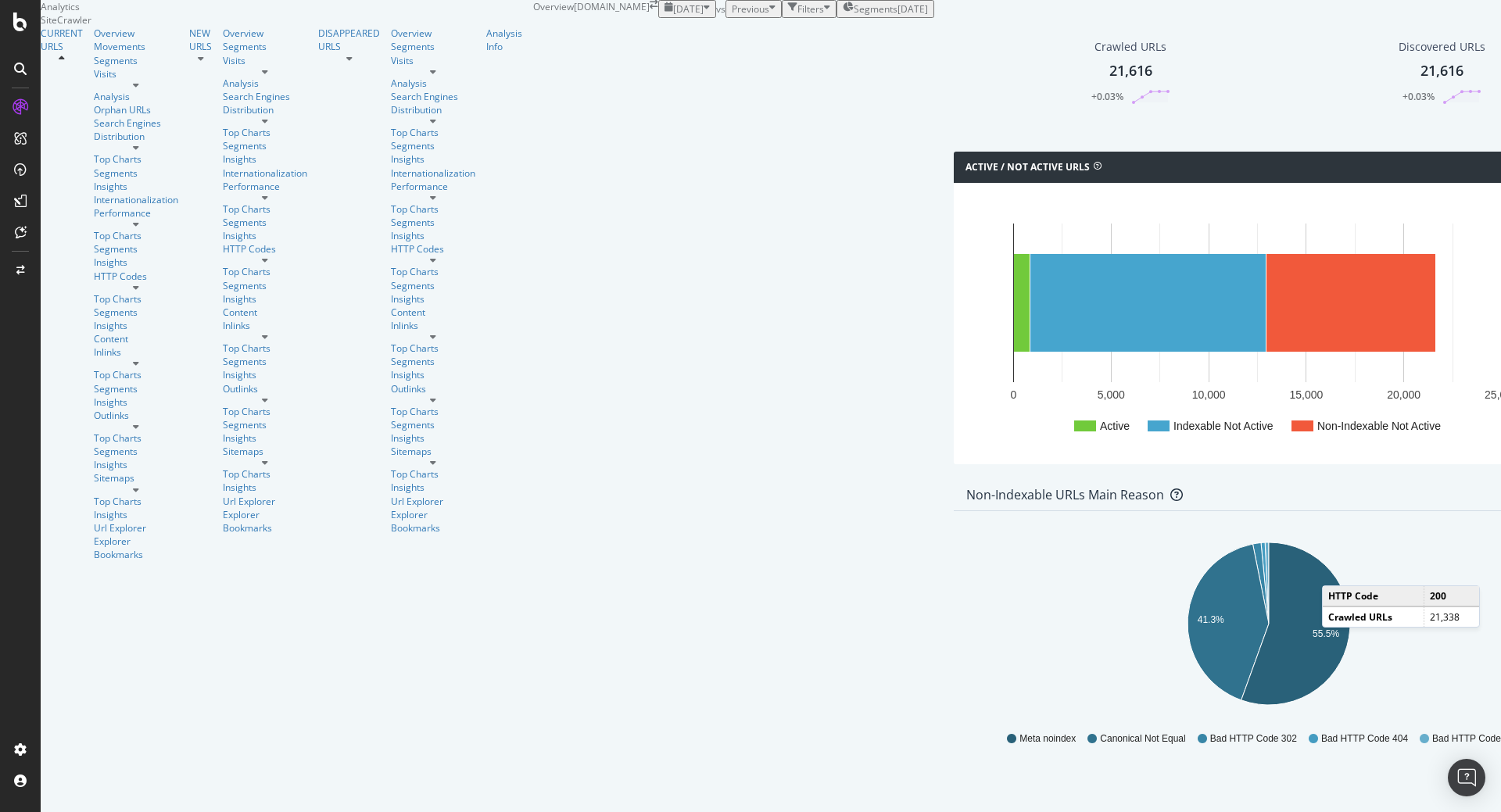
click at [946, 480] on div "Active / Not Active URLs Chart (by Value) Chart (by Percentage) Table Expand Ex…" at bounding box center [1270, 316] width 647 height 328
click at [650, 9] on icon "arrow-right-arrow-left" at bounding box center [654, 4] width 8 height 9
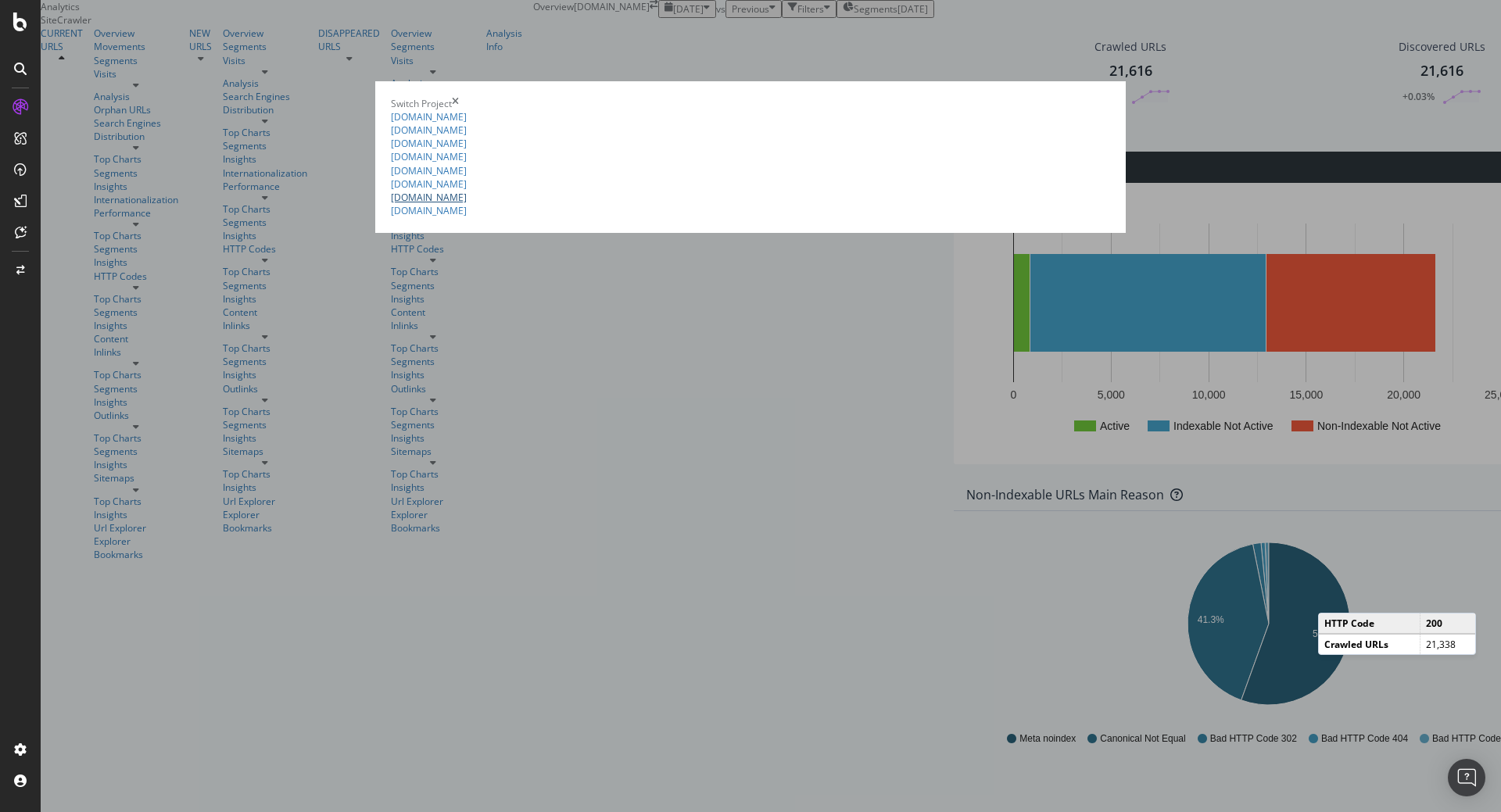
click at [391, 204] on link "[DOMAIN_NAME]" at bounding box center [428, 197] width 76 height 13
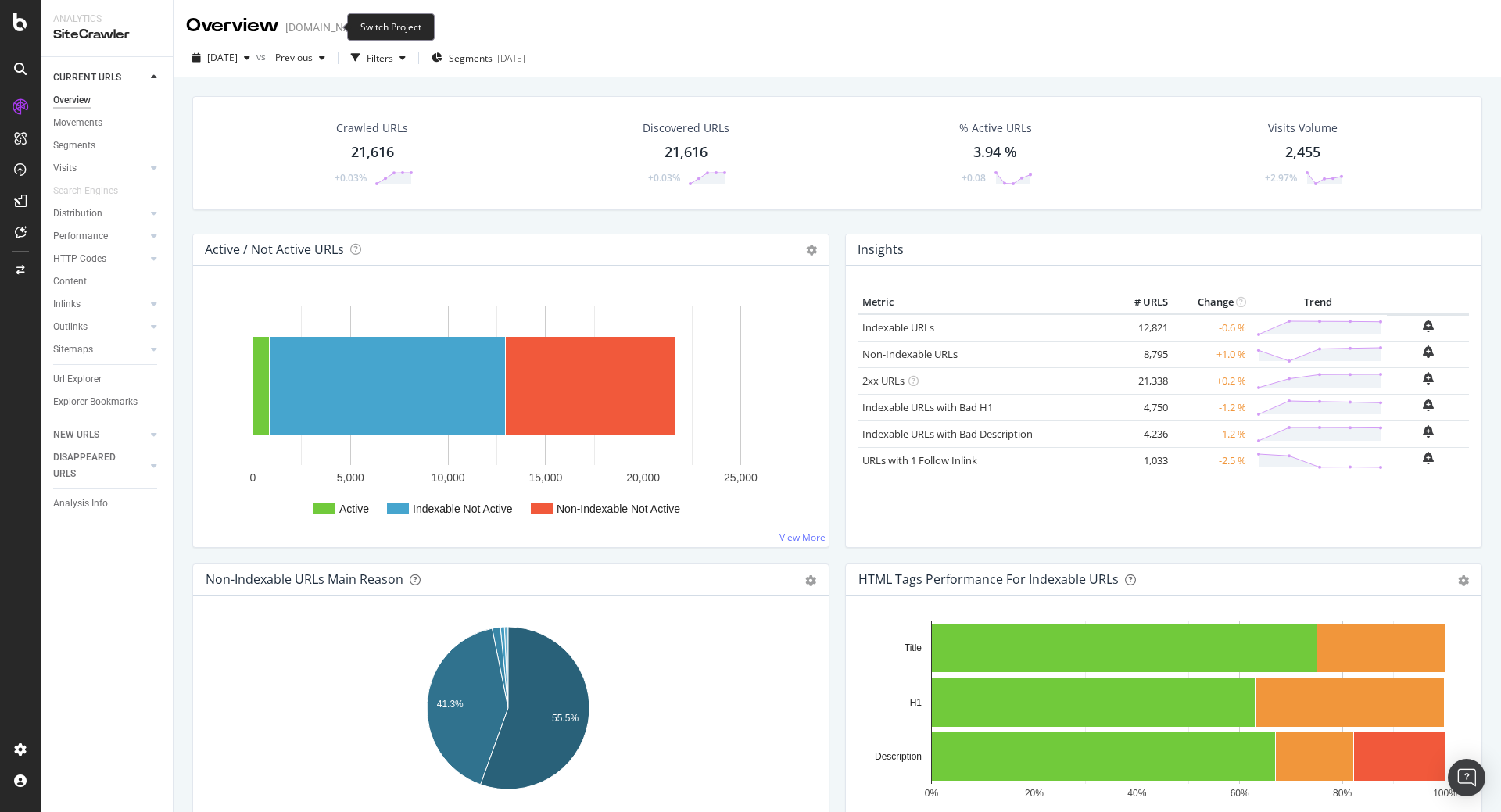
click at [375, 31] on icon "arrow-right-arrow-left" at bounding box center [379, 27] width 9 height 11
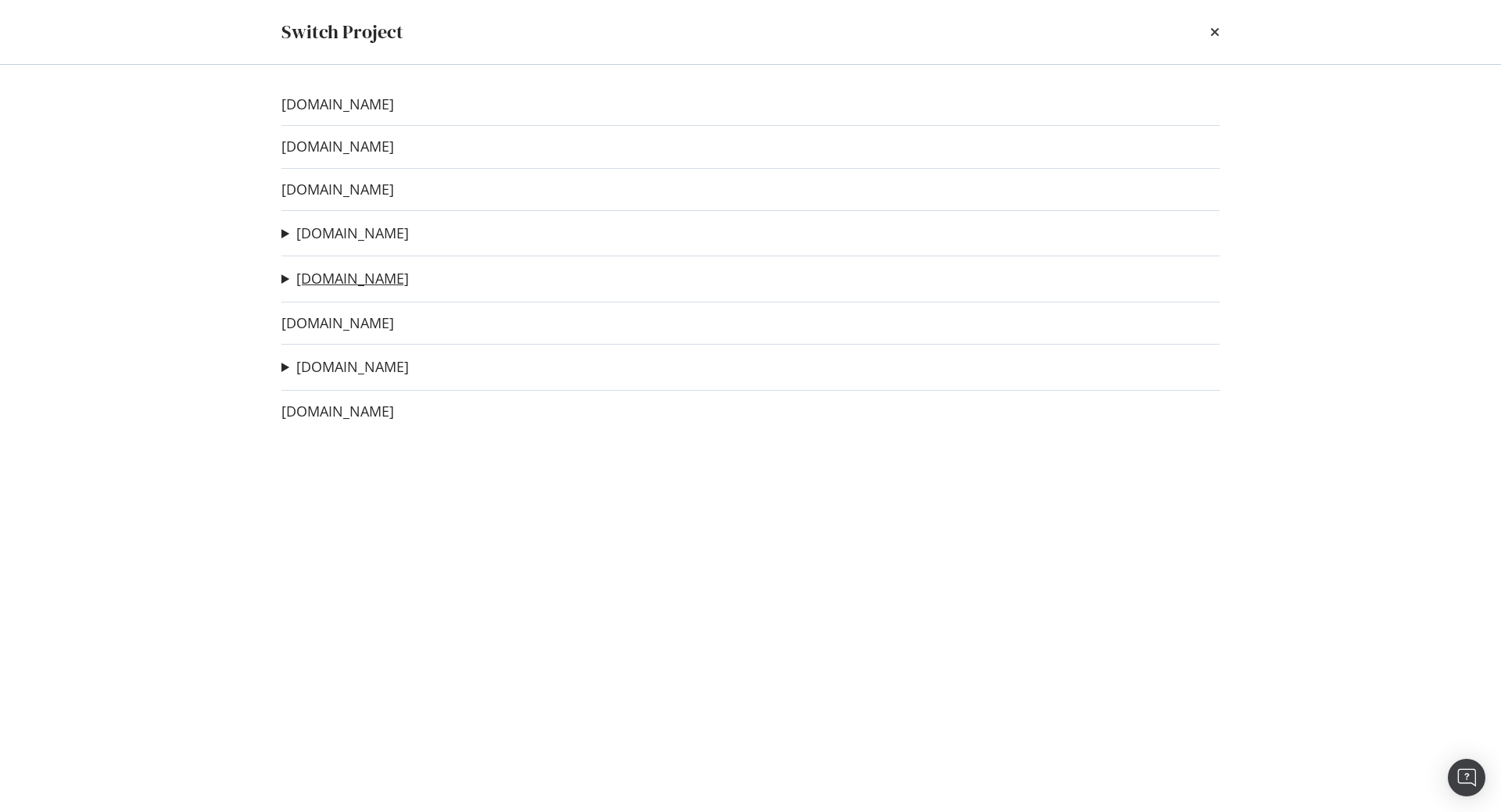
click at [322, 281] on link "[DOMAIN_NAME]" at bounding box center [352, 279] width 112 height 16
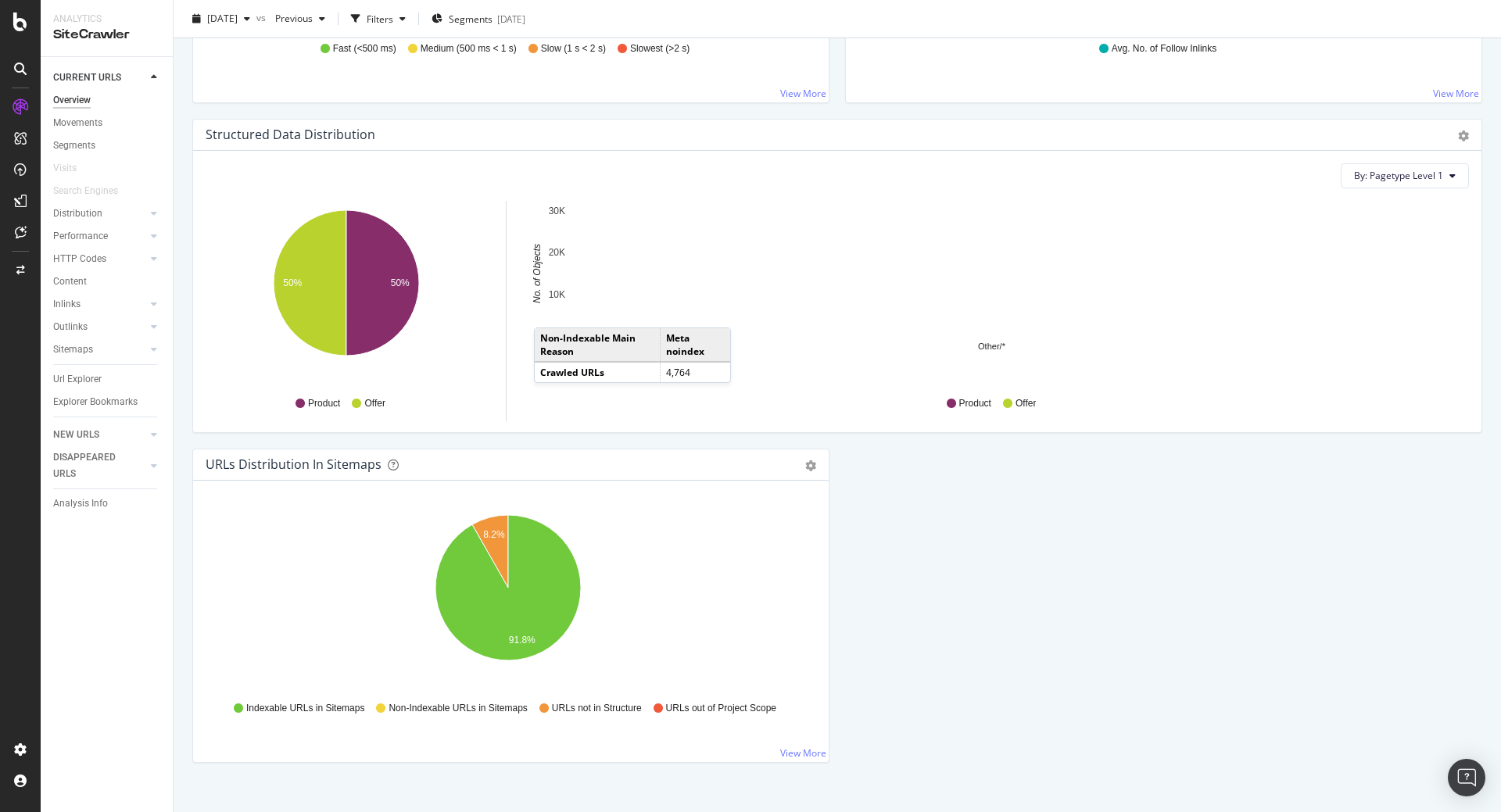
scroll to position [1455, 0]
